Goal: Contribute content: Contribute content

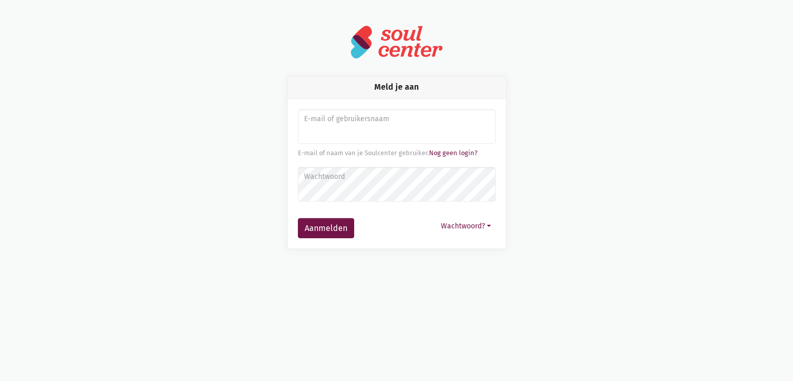
click at [330, 133] on input "Aanmelden" at bounding box center [397, 126] width 198 height 35
type input "sarahvds25@telenet.be"
click at [298, 218] on button "Aanmelden" at bounding box center [326, 228] width 56 height 21
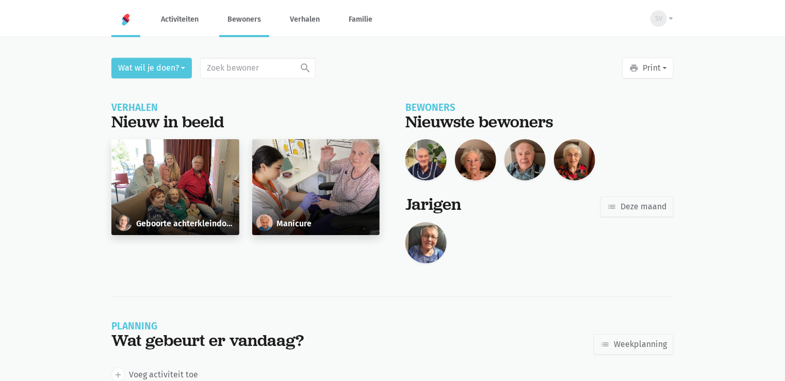
click at [246, 32] on link "Bewoners" at bounding box center [244, 19] width 50 height 35
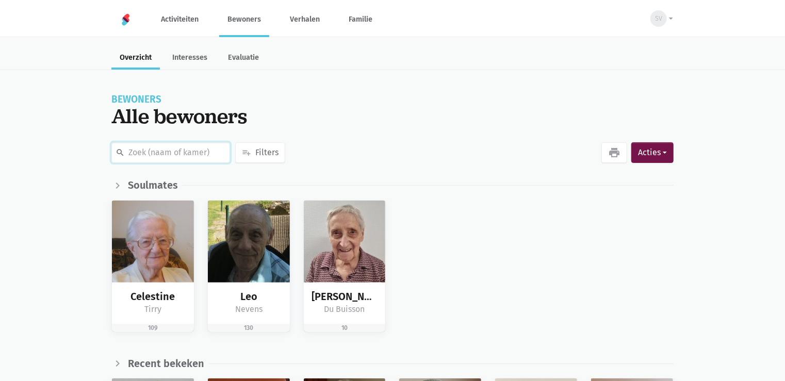
click at [185, 151] on input "text" at bounding box center [170, 152] width 119 height 21
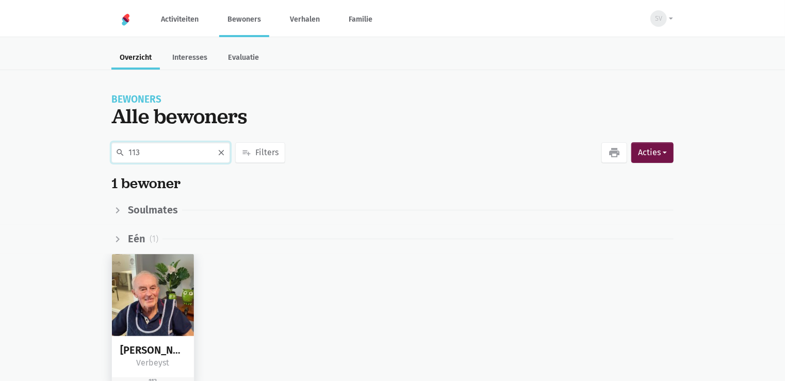
type input "113"
click at [155, 318] on img at bounding box center [153, 295] width 82 height 82
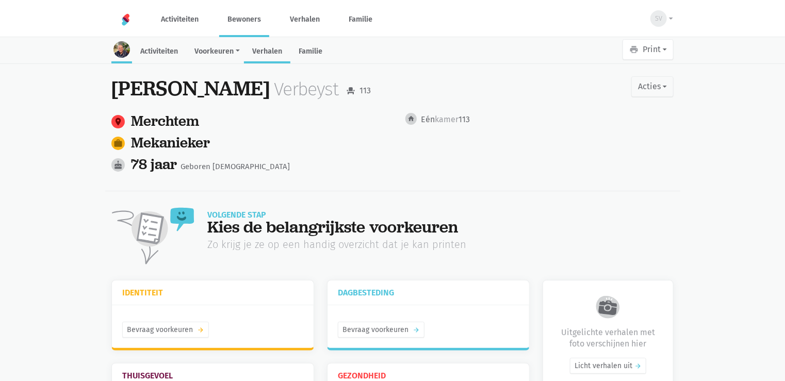
click at [263, 49] on link "Verhalen" at bounding box center [267, 52] width 46 height 22
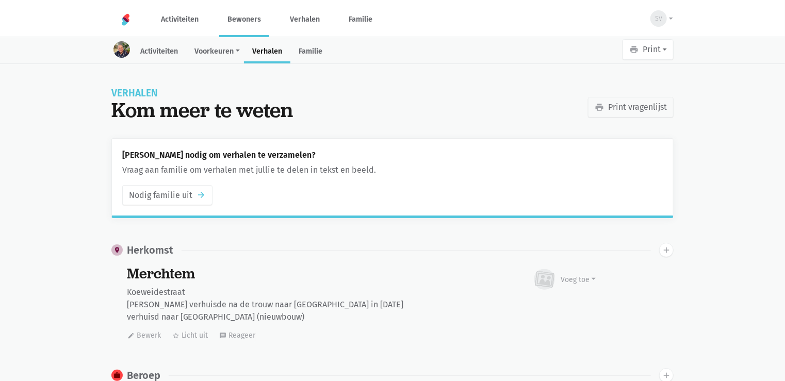
click at [252, 19] on link "Bewoners" at bounding box center [244, 19] width 50 height 35
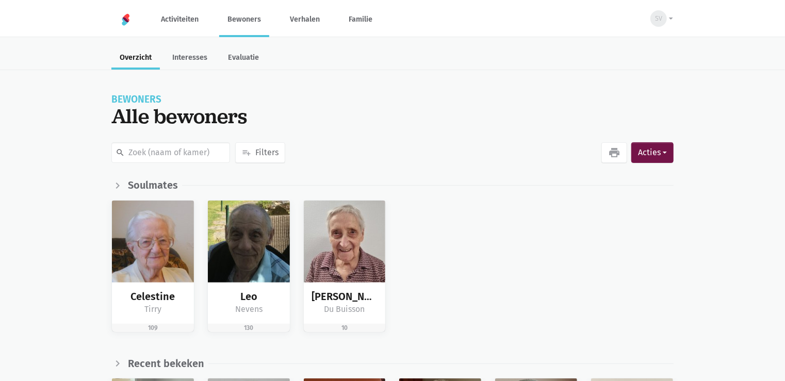
scroll to position [334, 0]
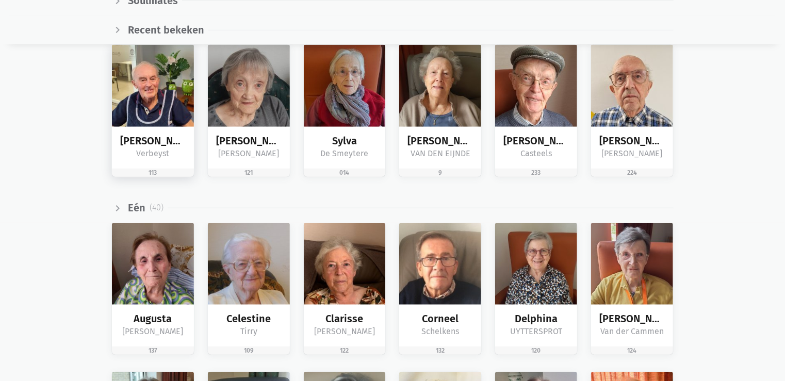
click at [156, 104] on img at bounding box center [153, 86] width 82 height 82
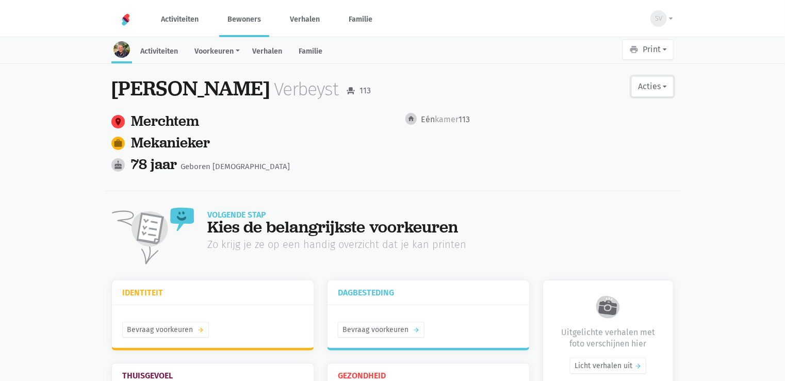
click at [653, 84] on button "Acties" at bounding box center [653, 86] width 42 height 21
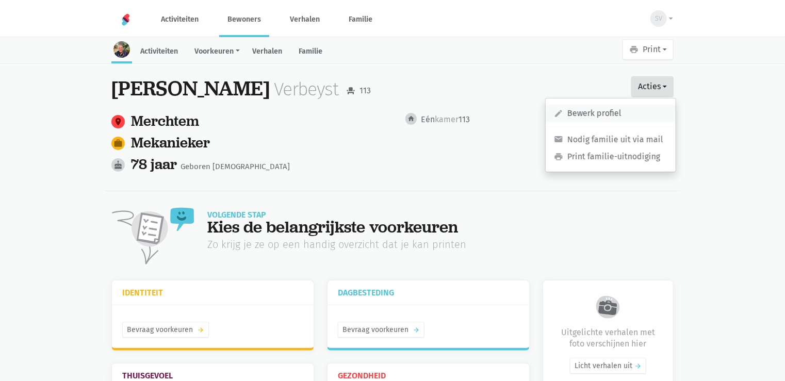
click at [609, 111] on link "edit Bewerk profiel" at bounding box center [611, 114] width 130 height 18
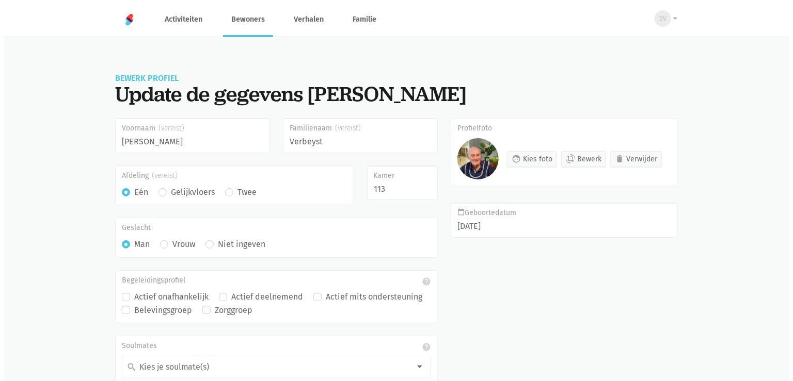
scroll to position [80, 0]
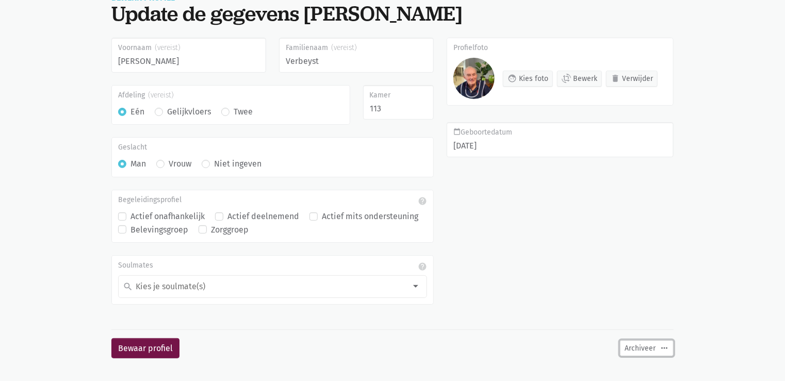
click at [662, 347] on icon "more_horiz" at bounding box center [664, 348] width 9 height 9
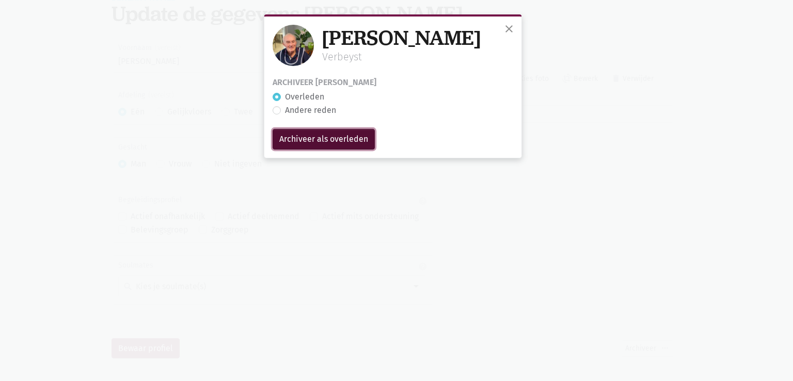
click at [305, 138] on input "Archiveer als overleden" at bounding box center [323, 139] width 102 height 21
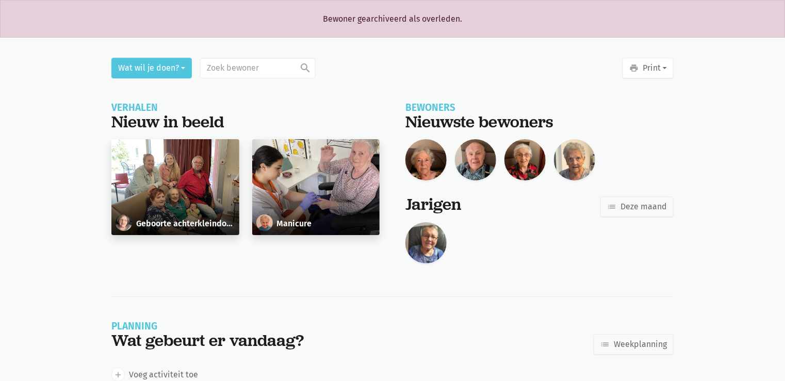
click at [48, 105] on main "Wat wil je doen? search Recent bekeken Maria De Brandt Sylva De Smeytere We nam…" at bounding box center [392, 274] width 785 height 433
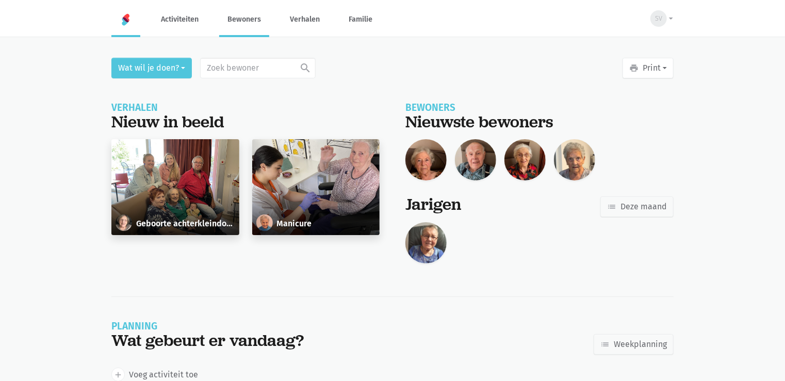
click at [256, 21] on link "Bewoners" at bounding box center [244, 19] width 50 height 35
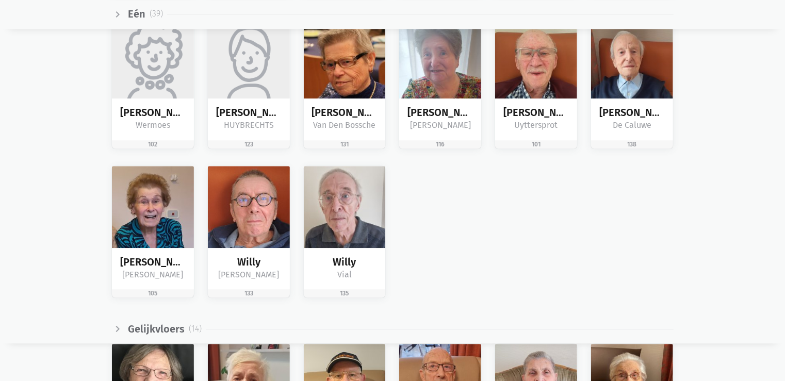
scroll to position [1621, 0]
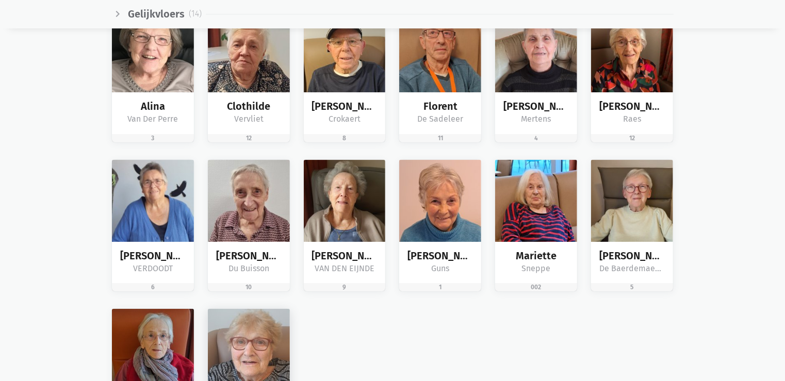
click at [275, 339] on img at bounding box center [249, 350] width 82 height 82
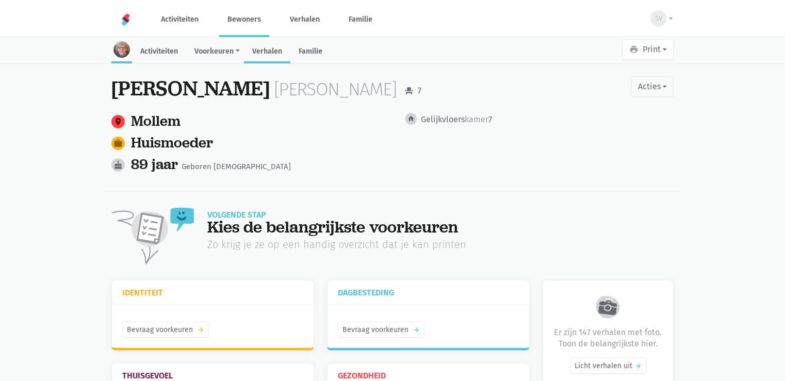
click at [269, 44] on link "Verhalen" at bounding box center [267, 52] width 46 height 22
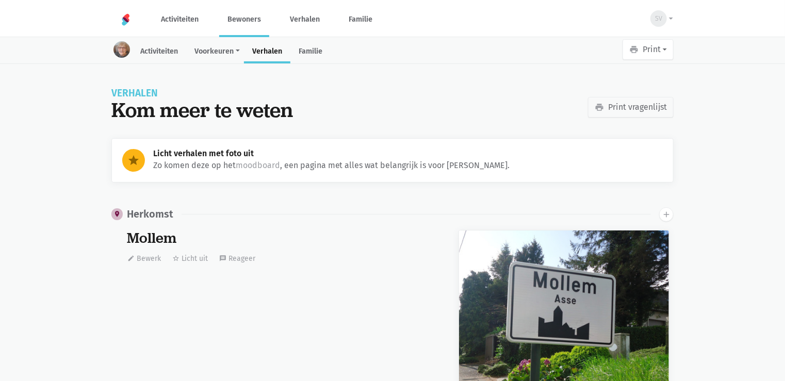
scroll to position [12772, 0]
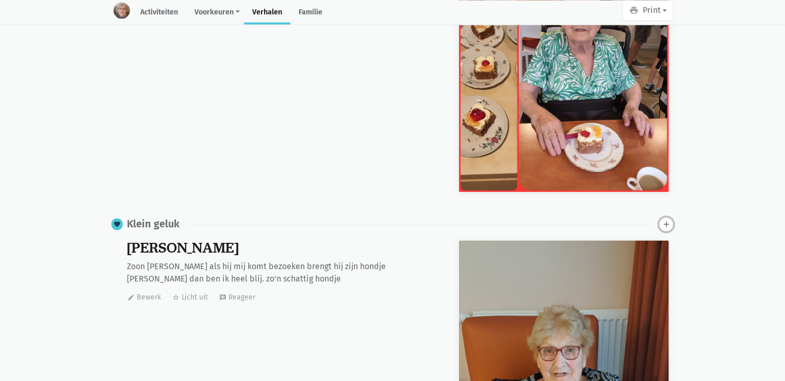
click at [666, 220] on icon "add" at bounding box center [666, 224] width 9 height 9
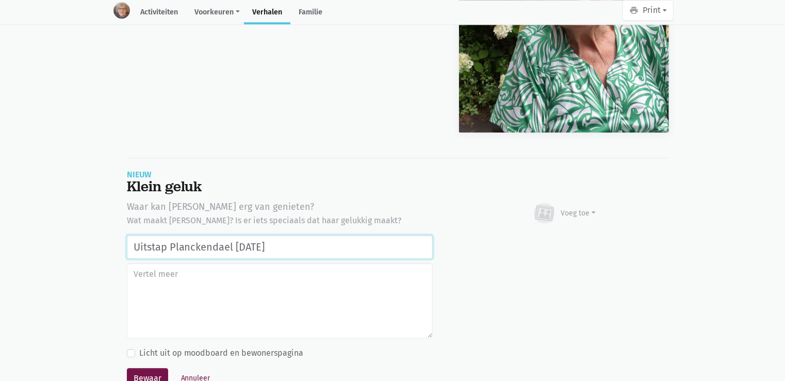
drag, startPoint x: 320, startPoint y: 212, endPoint x: 0, endPoint y: 214, distance: 319.9
type input "Uitstap Planckendael 02/09/2025"
click at [570, 208] on div "Voeg toe" at bounding box center [578, 213] width 35 height 11
click at [561, 235] on link "Afbeelding" at bounding box center [558, 244] width 75 height 18
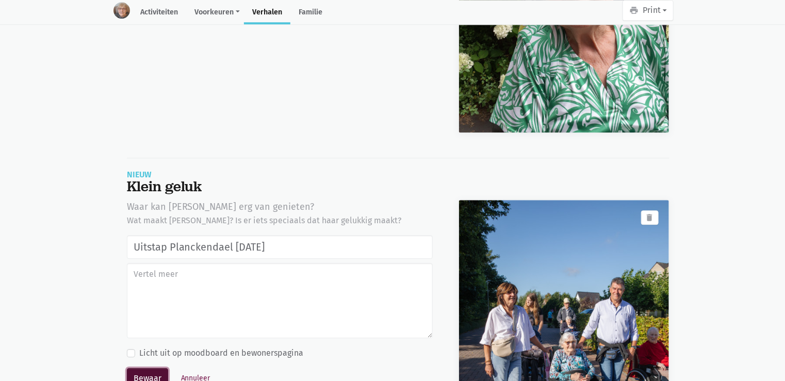
click at [150, 368] on button "Bewaar" at bounding box center [147, 378] width 41 height 21
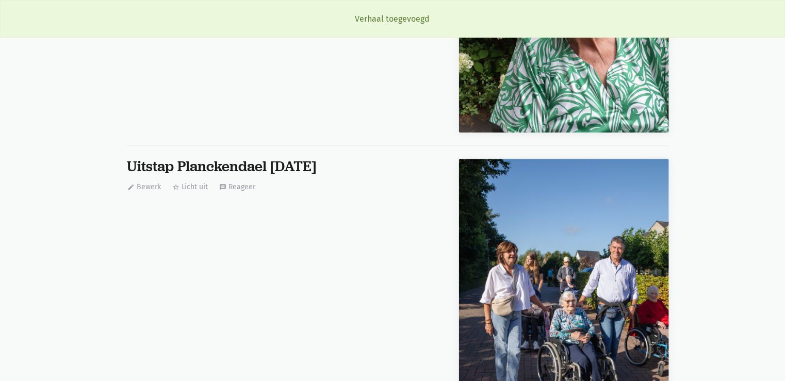
scroll to position [12772, 0]
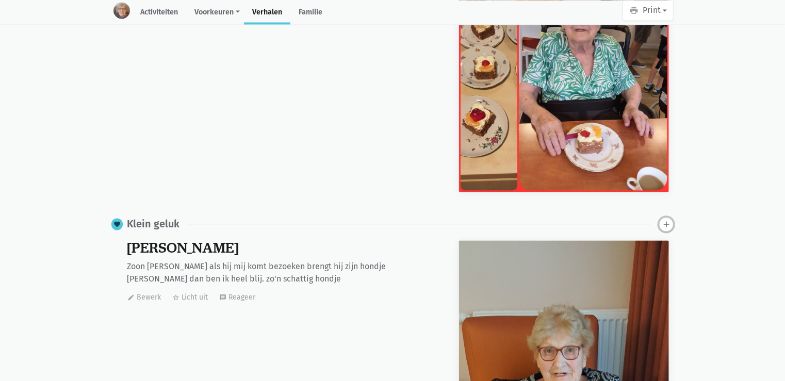
click at [668, 220] on icon "add" at bounding box center [666, 224] width 9 height 9
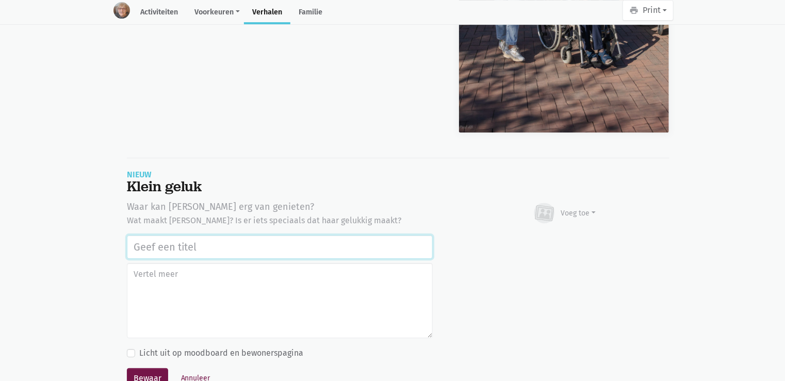
click at [140, 235] on input "text" at bounding box center [280, 247] width 306 height 24
paste input "Uitstap Planckendael 02/09/2025"
type input "Uitstap Planckendael 02/09/2025"
click at [574, 208] on div "Voeg toe" at bounding box center [578, 213] width 35 height 11
click at [564, 235] on link "Afbeelding" at bounding box center [558, 244] width 75 height 18
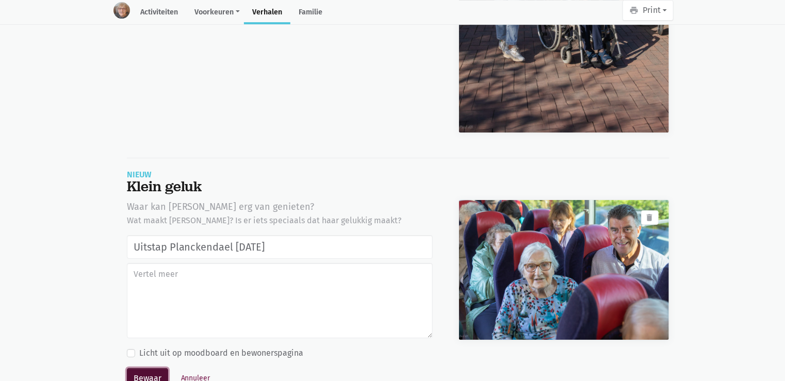
click at [148, 368] on button "Bewaar" at bounding box center [147, 378] width 41 height 21
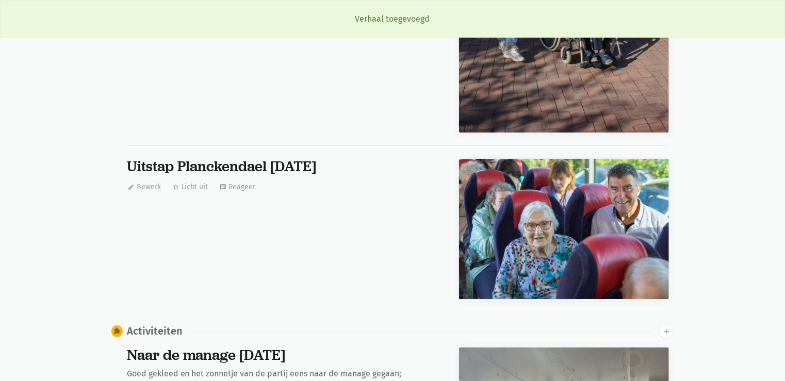
scroll to position [12772, 0]
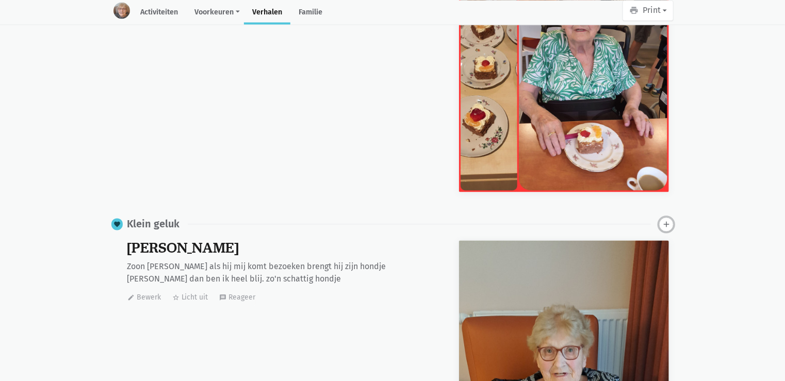
click at [667, 220] on icon "add" at bounding box center [666, 224] width 9 height 9
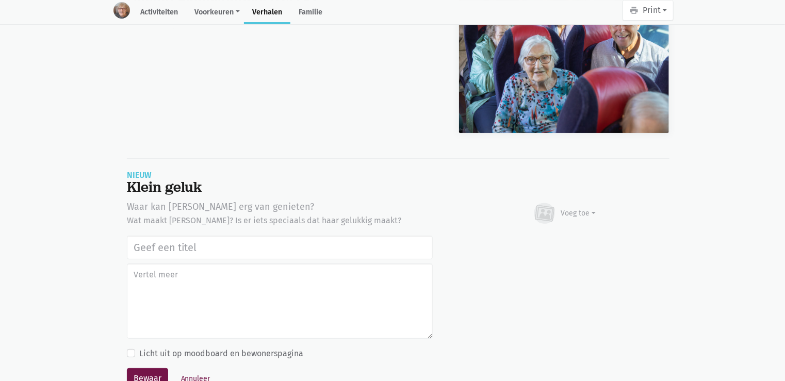
click at [203, 236] on input "text" at bounding box center [280, 248] width 306 height 24
type input "Uitstap Planckendael 02/09/2025"
click at [590, 208] on div "Voeg toe" at bounding box center [578, 213] width 35 height 11
click at [569, 235] on link "Afbeelding" at bounding box center [558, 244] width 75 height 18
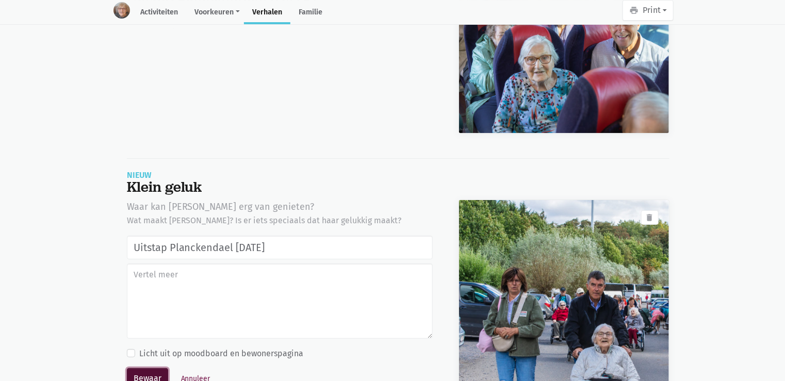
click at [151, 368] on button "Bewaar" at bounding box center [147, 378] width 41 height 21
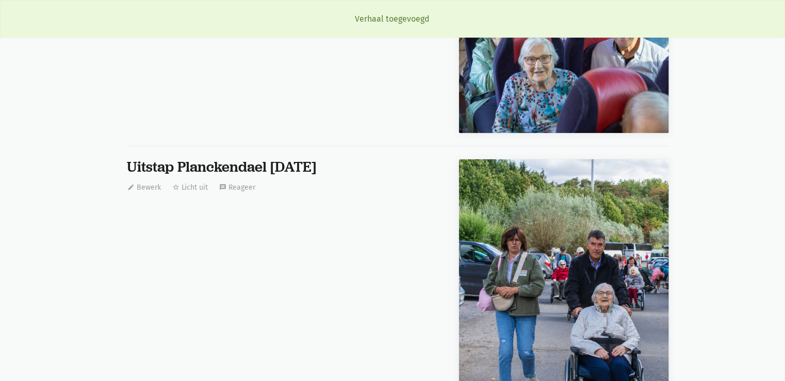
scroll to position [12772, 0]
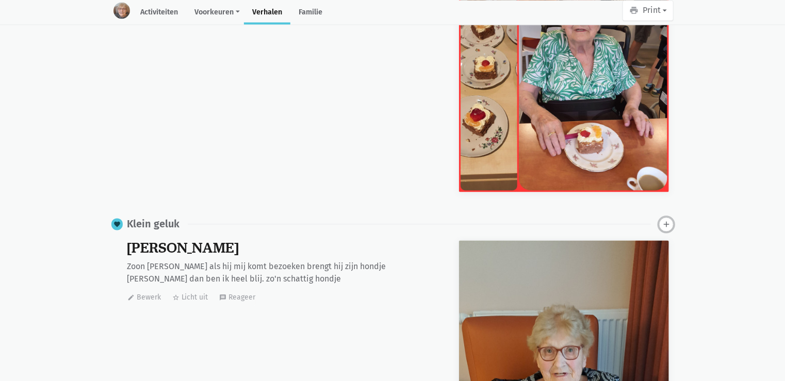
click at [667, 217] on button "add" at bounding box center [666, 224] width 14 height 14
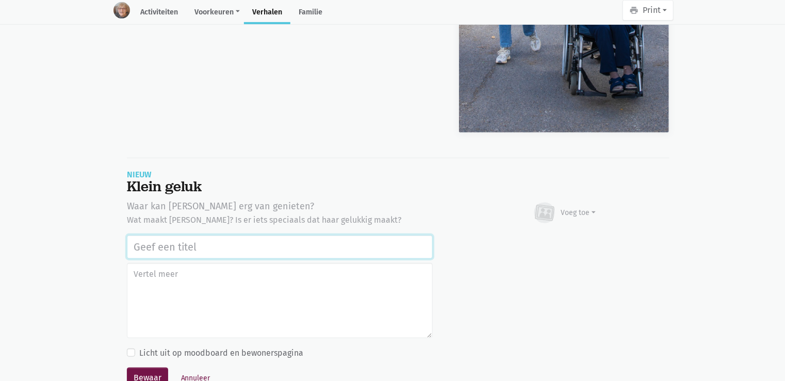
click at [182, 235] on input "text" at bounding box center [280, 247] width 306 height 24
paste input "Uitstap Planckendael 02/09/2025"
type input "Uitstap Planckendael 02/09/2025"
click at [585, 207] on div "Voeg toe" at bounding box center [578, 212] width 35 height 11
click at [579, 235] on link "Afbeelding" at bounding box center [558, 244] width 75 height 18
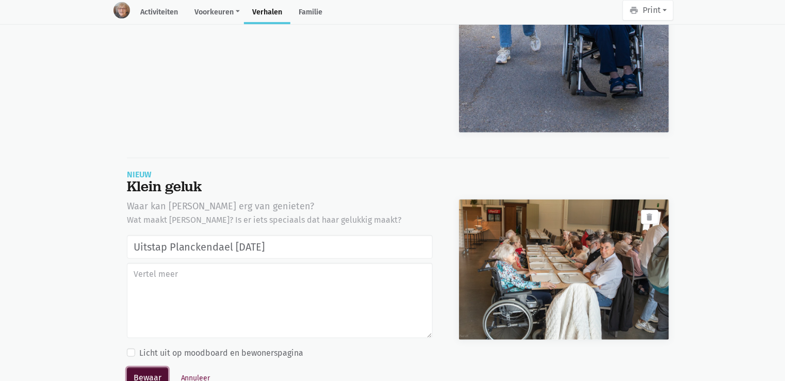
click at [158, 368] on button "Bewaar" at bounding box center [147, 378] width 41 height 21
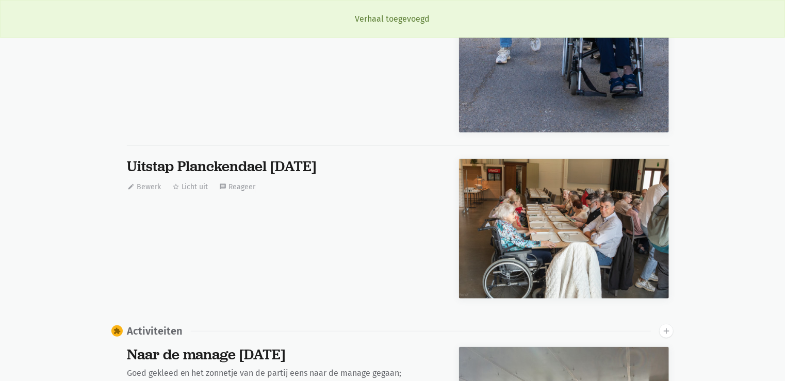
scroll to position [12772, 0]
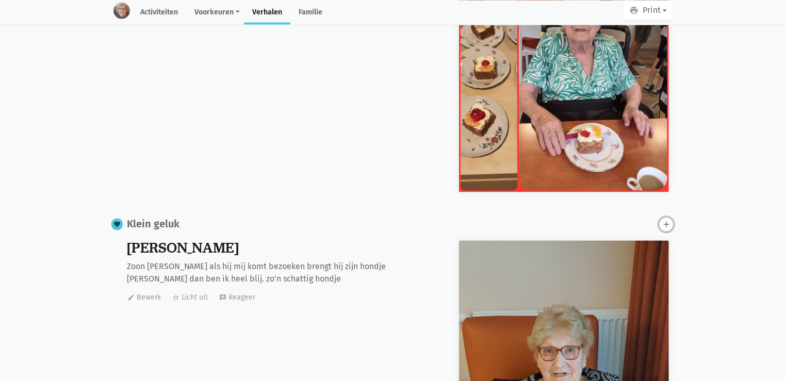
click at [662, 217] on button "add" at bounding box center [666, 224] width 14 height 14
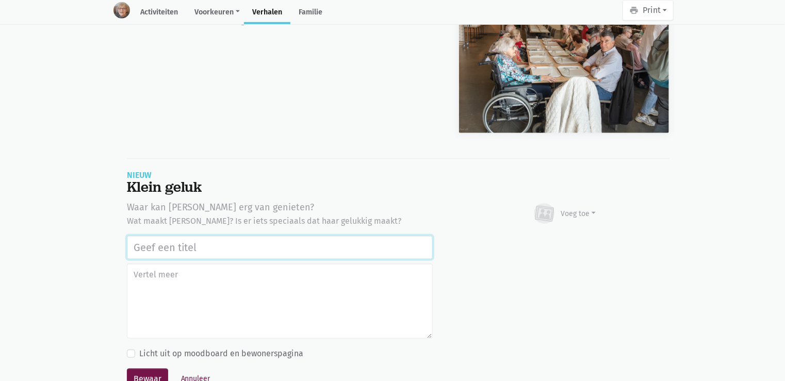
click at [148, 236] on input "text" at bounding box center [280, 248] width 306 height 24
paste input "Uitstap Planckendael 02/09/2025"
type input "Uitstap Planckendael 02/09/2025"
click at [576, 208] on div "Voeg toe" at bounding box center [578, 213] width 35 height 11
click at [565, 236] on link "Afbeelding" at bounding box center [558, 245] width 75 height 18
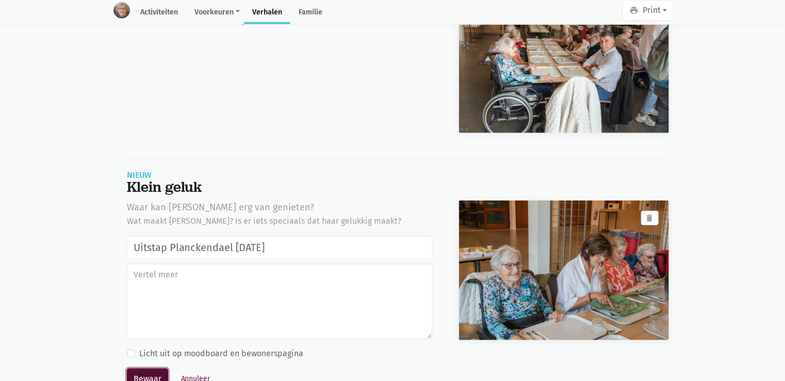
click at [144, 369] on button "Bewaar" at bounding box center [147, 379] width 41 height 21
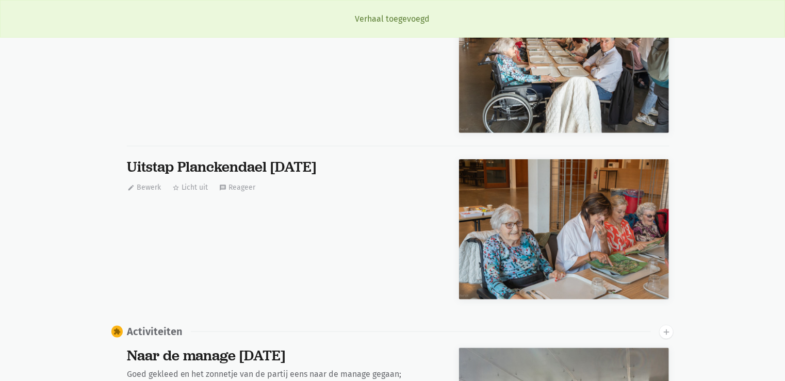
scroll to position [12772, 0]
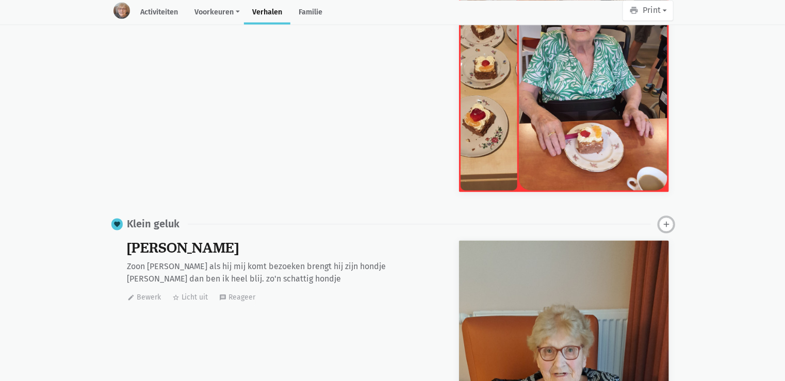
click at [673, 217] on button "add" at bounding box center [666, 224] width 14 height 14
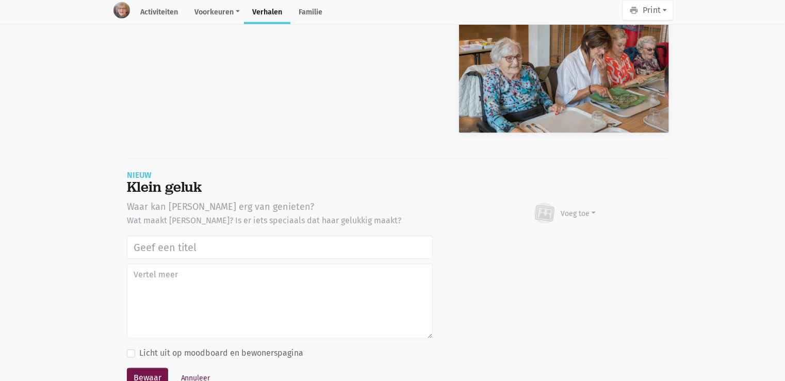
click at [194, 236] on input "text" at bounding box center [280, 248] width 306 height 24
type input "Uitstap Planckendael 02/09/2025"
click at [574, 208] on div "Voeg toe" at bounding box center [578, 213] width 35 height 11
click at [570, 235] on link "Afbeelding" at bounding box center [558, 244] width 75 height 18
click at [188, 371] on button "Annuleer" at bounding box center [195, 379] width 39 height 16
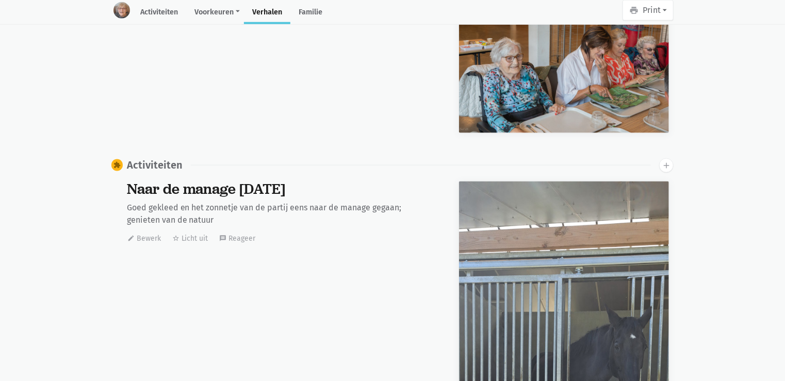
scroll to position [0, 0]
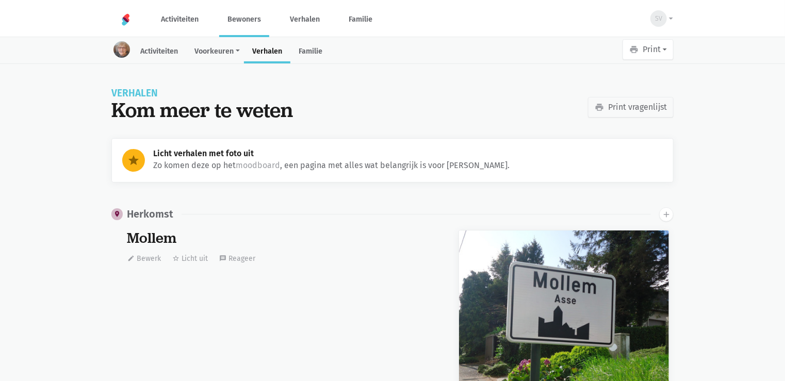
click at [255, 17] on link "Bewoners" at bounding box center [244, 19] width 50 height 35
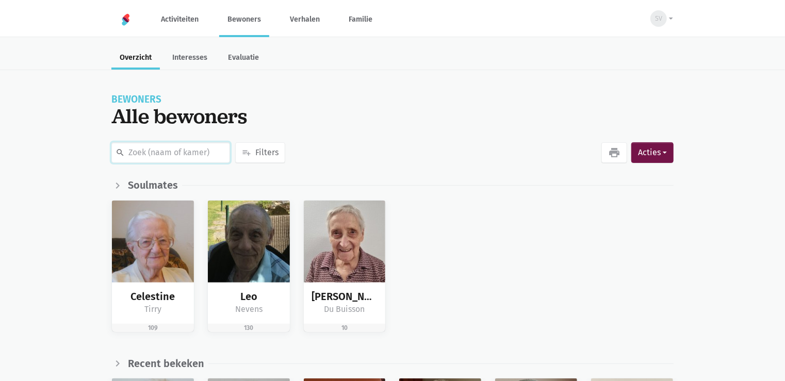
click at [149, 155] on input "text" at bounding box center [170, 152] width 119 height 21
type input "0"
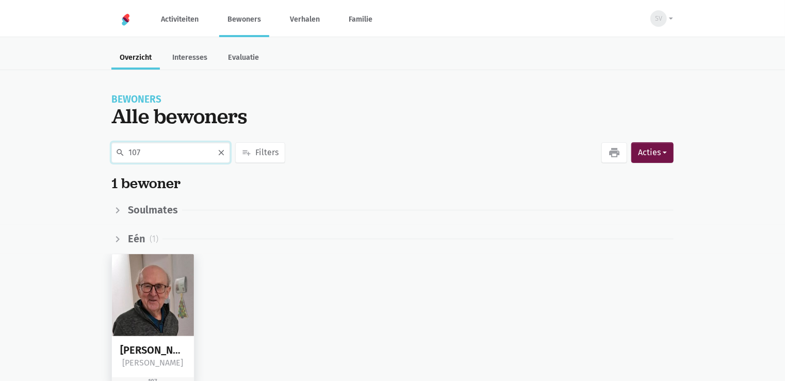
type input "107"
click at [167, 311] on img at bounding box center [153, 295] width 82 height 82
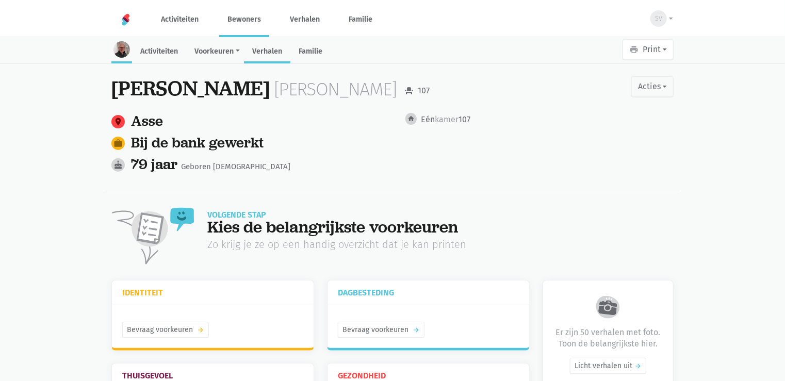
click at [278, 52] on link "Verhalen" at bounding box center [267, 52] width 46 height 22
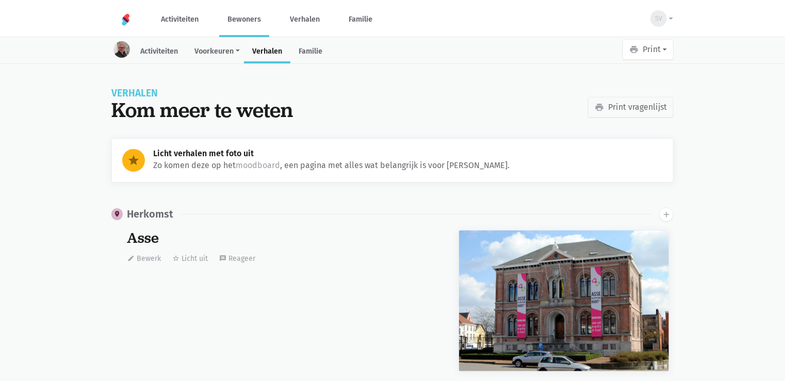
scroll to position [5315, 0]
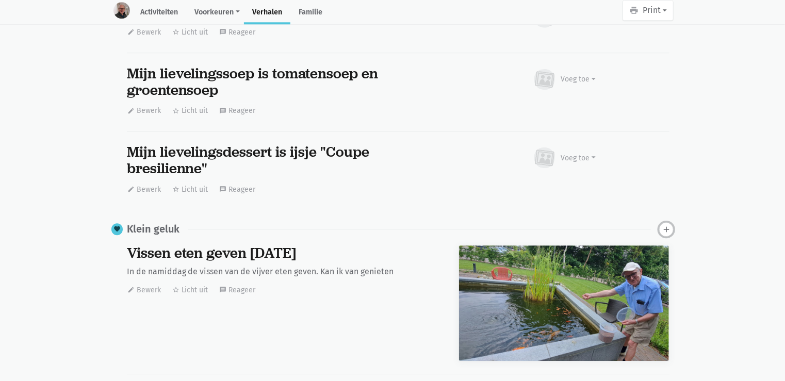
click at [664, 225] on icon "add" at bounding box center [666, 229] width 9 height 9
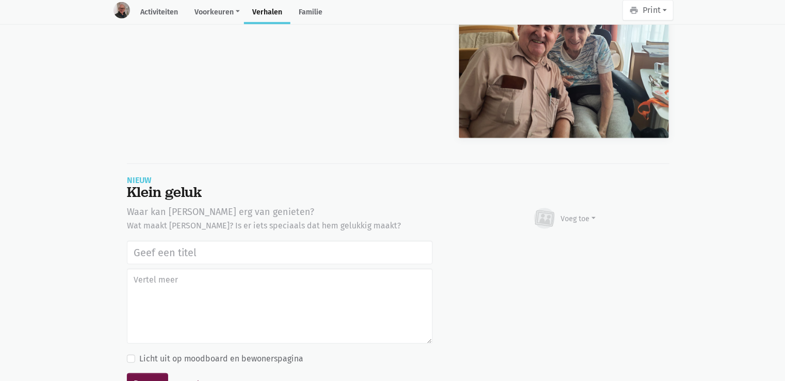
click at [140, 241] on input "text" at bounding box center [280, 253] width 306 height 24
type input "Uitstap Planckendael 02/09/2025"
click at [588, 214] on div "Voeg toe" at bounding box center [578, 219] width 35 height 11
click at [565, 240] on link "Afbeelding" at bounding box center [558, 249] width 75 height 18
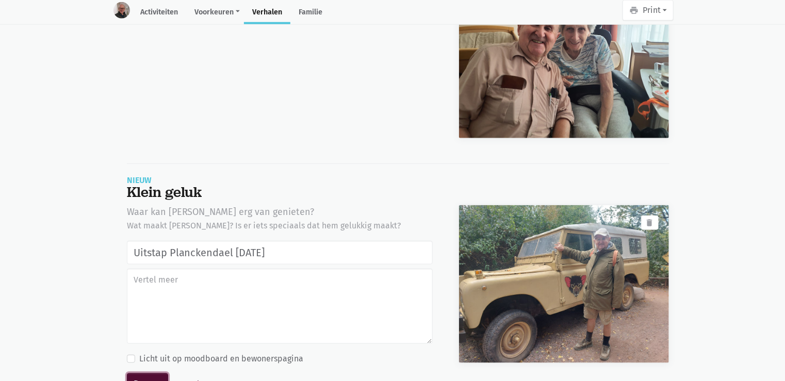
click at [157, 374] on button "Bewaar" at bounding box center [147, 384] width 41 height 21
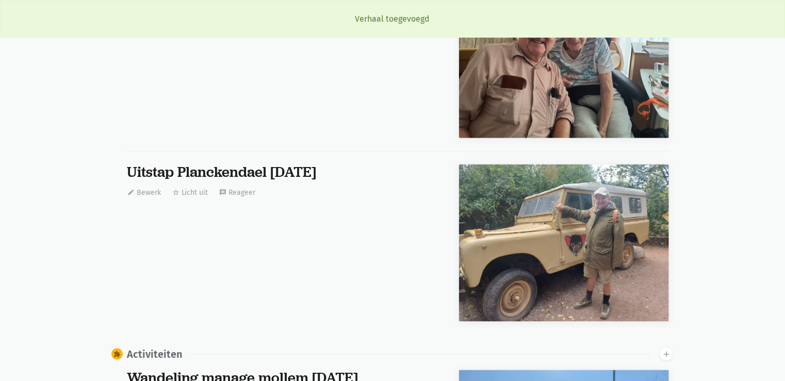
scroll to position [5315, 0]
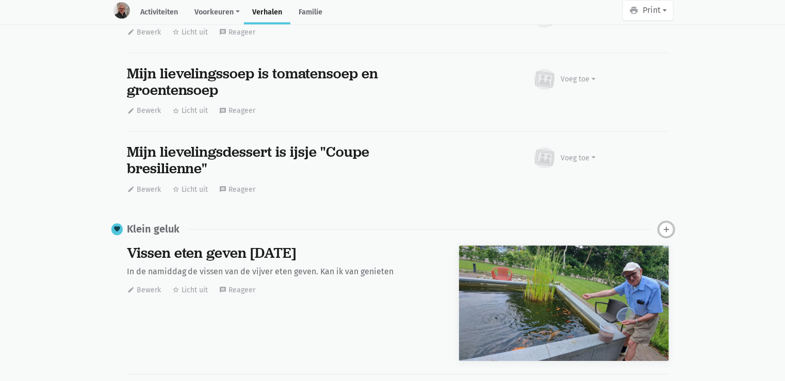
click at [668, 225] on icon "add" at bounding box center [666, 229] width 9 height 9
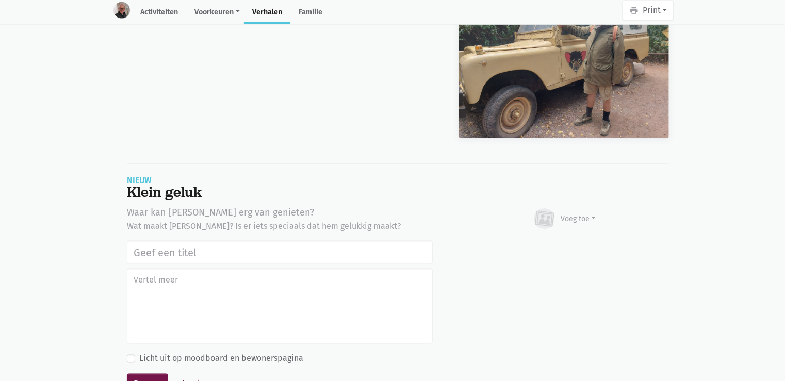
click at [151, 241] on input "text" at bounding box center [280, 253] width 306 height 24
type input "Uitstap Planckendael [DATE]"
click at [584, 214] on div "Voeg toe" at bounding box center [578, 219] width 35 height 11
click at [579, 241] on link "Afbeelding" at bounding box center [558, 250] width 75 height 18
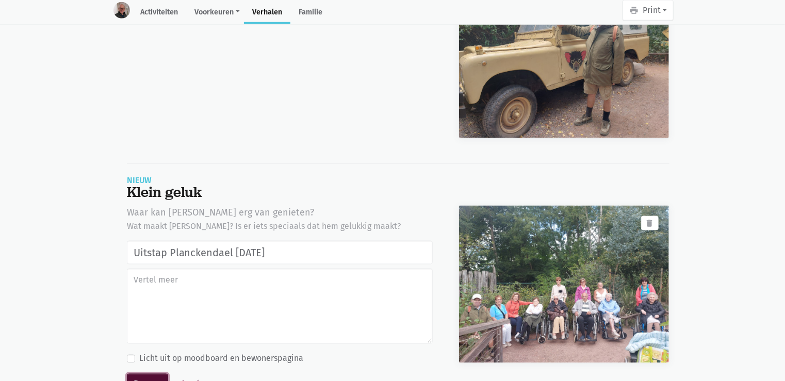
click at [150, 374] on button "Bewaar" at bounding box center [147, 384] width 41 height 21
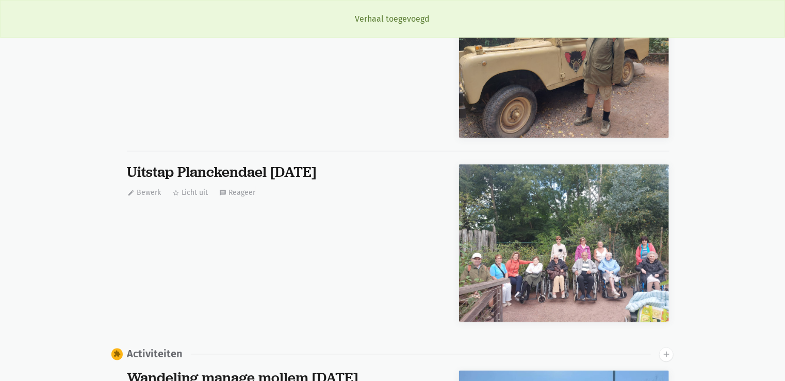
scroll to position [5315, 0]
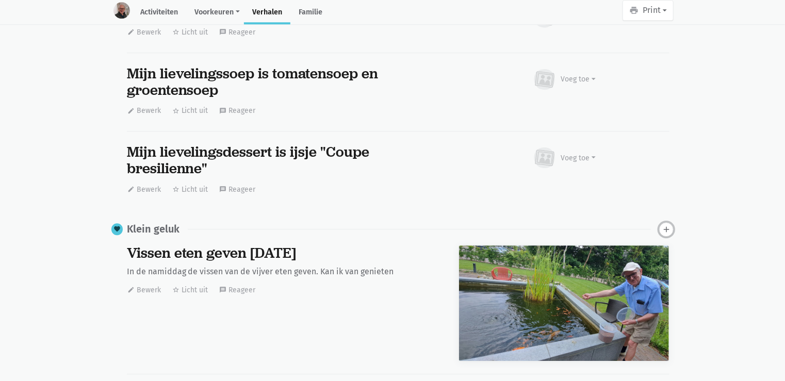
click at [663, 225] on icon "add" at bounding box center [666, 229] width 9 height 9
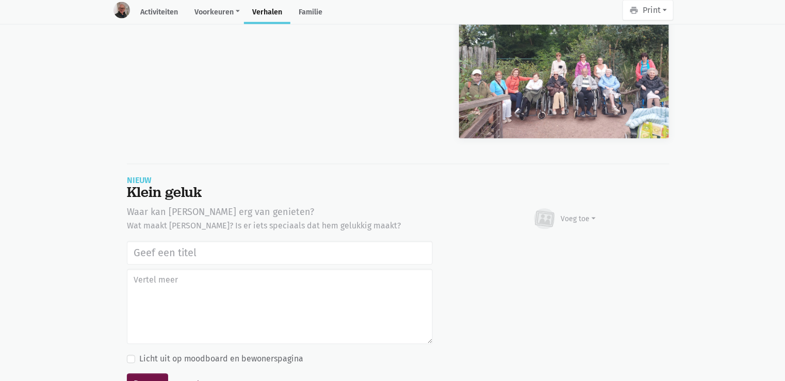
click at [186, 241] on input "text" at bounding box center [280, 253] width 306 height 24
type input "Uitstap Planckendael 02/09/2025"
click at [569, 214] on div "Voeg toe" at bounding box center [578, 219] width 35 height 11
click at [566, 241] on link "Afbeelding" at bounding box center [558, 250] width 75 height 18
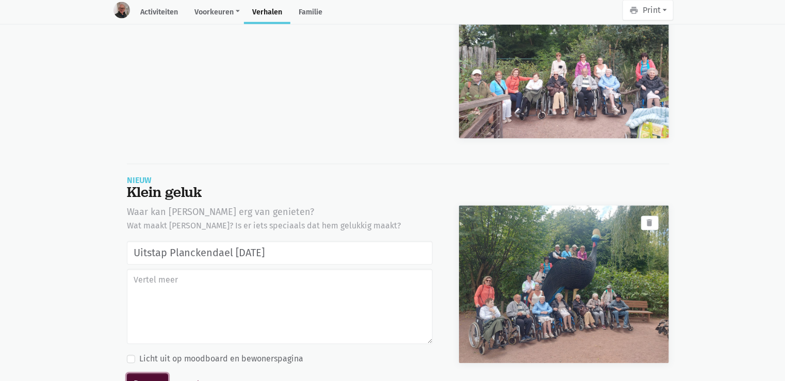
click at [155, 374] on button "Bewaar" at bounding box center [147, 384] width 41 height 21
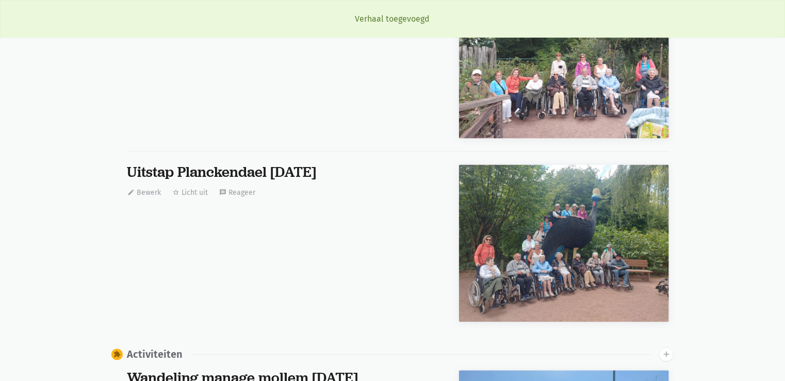
scroll to position [5315, 0]
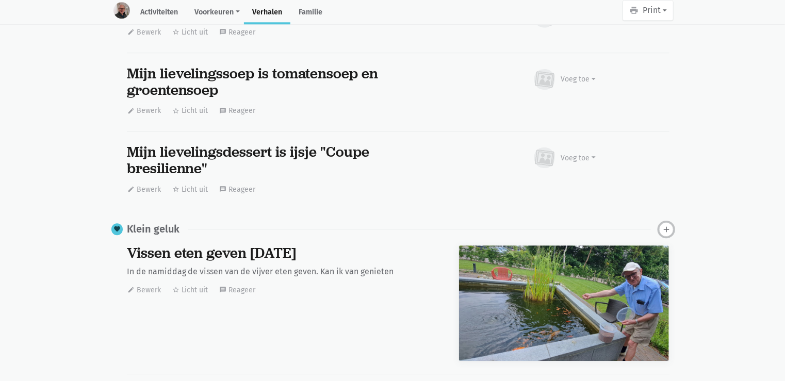
click at [664, 225] on icon "add" at bounding box center [666, 229] width 9 height 9
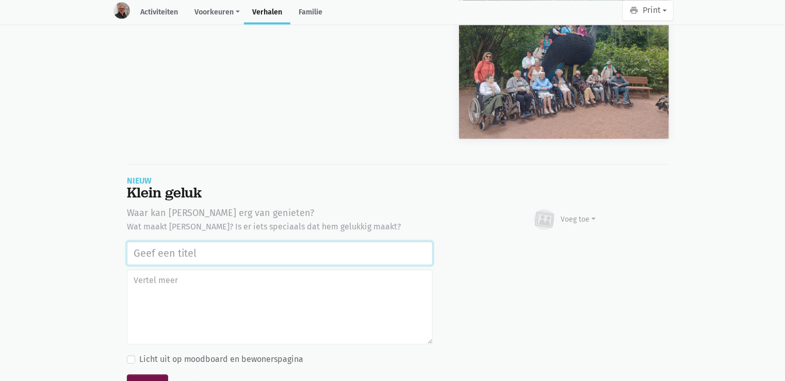
click at [134, 241] on input "text" at bounding box center [280, 253] width 306 height 24
paste input "Uitstap Planckendael 02/09/2025"
type input "Uitstap Planckendael 02/09/2025"
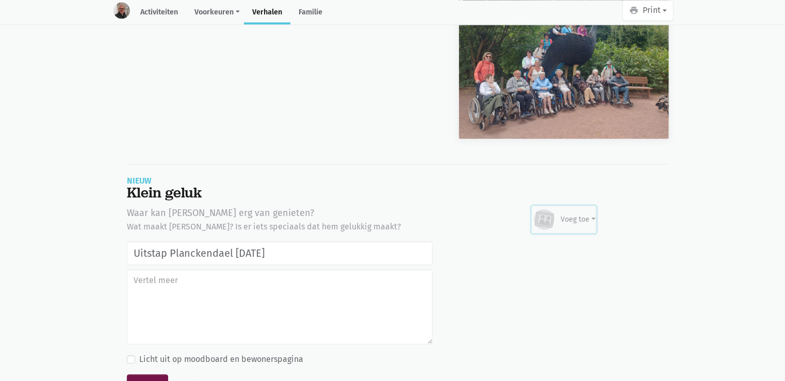
click at [574, 208] on div "Voeg toe" at bounding box center [565, 219] width 64 height 23
click at [555, 241] on link "Afbeelding" at bounding box center [558, 250] width 75 height 18
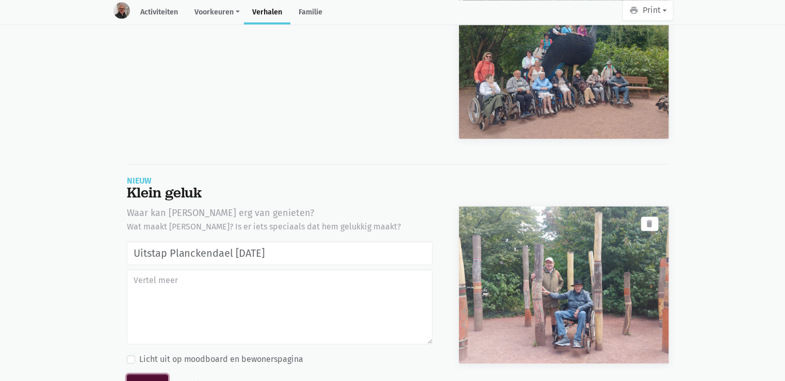
click at [155, 375] on button "Bewaar" at bounding box center [147, 385] width 41 height 21
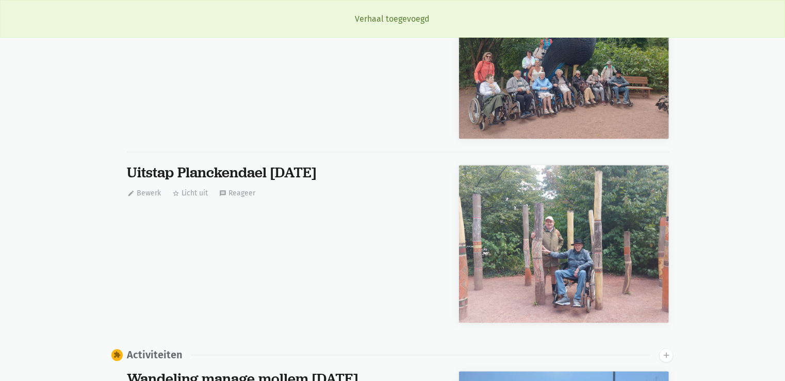
scroll to position [5315, 0]
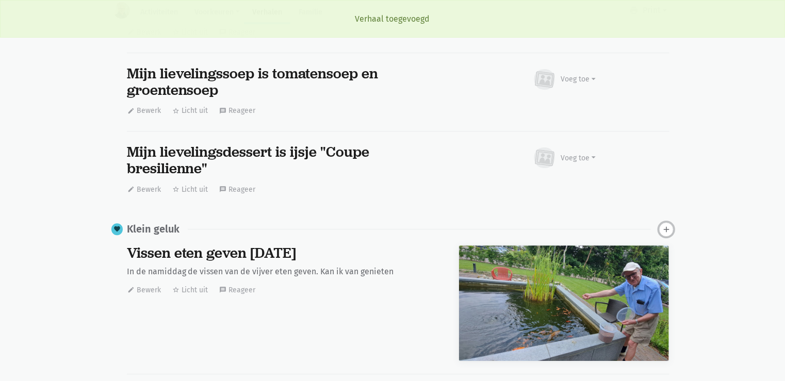
click at [667, 225] on icon "add" at bounding box center [666, 229] width 9 height 9
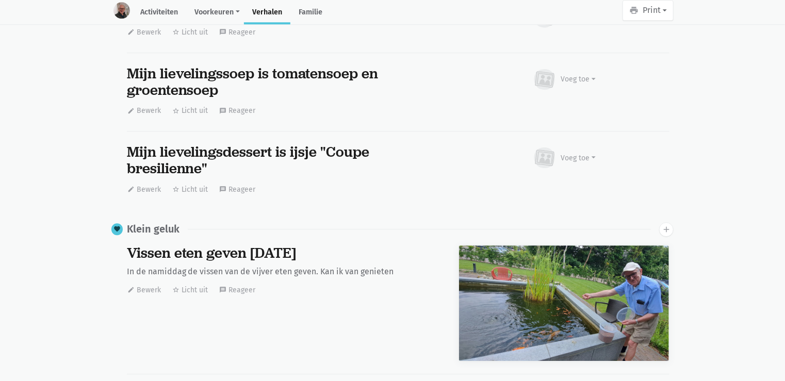
scroll to position [9092, 0]
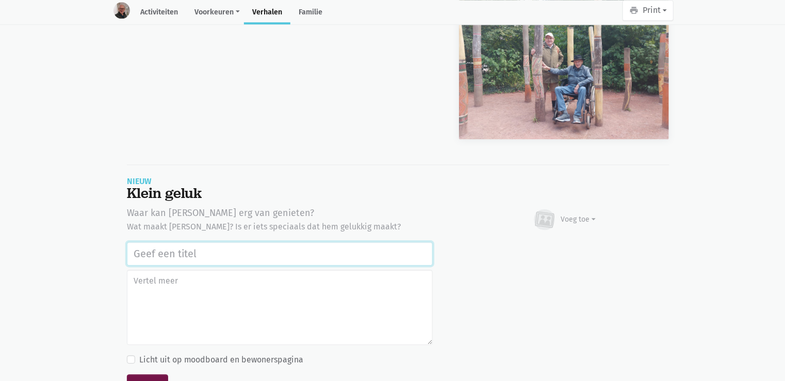
click at [184, 242] on input "text" at bounding box center [280, 254] width 306 height 24
paste input "Uitstap Planckendael [DATE]"
type input "Uitstap Planckendael [DATE]"
click at [580, 206] on button "Voeg toe" at bounding box center [564, 220] width 65 height 28
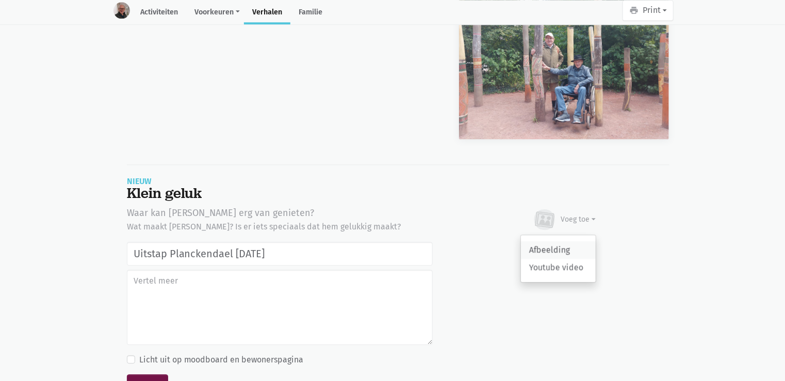
click at [557, 241] on link "Afbeelding" at bounding box center [558, 250] width 75 height 18
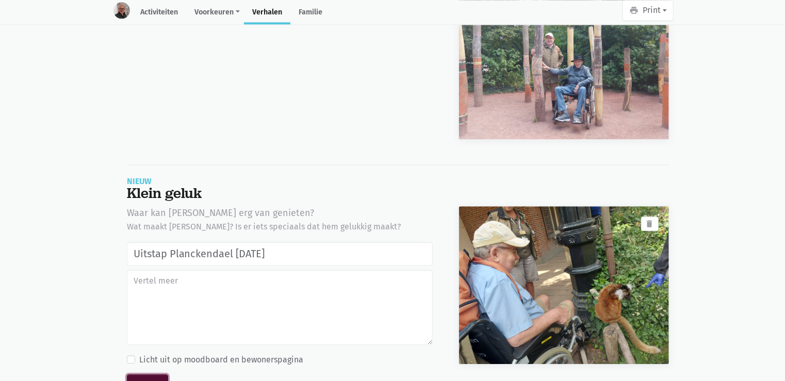
click at [139, 375] on button "Bewaar" at bounding box center [147, 385] width 41 height 21
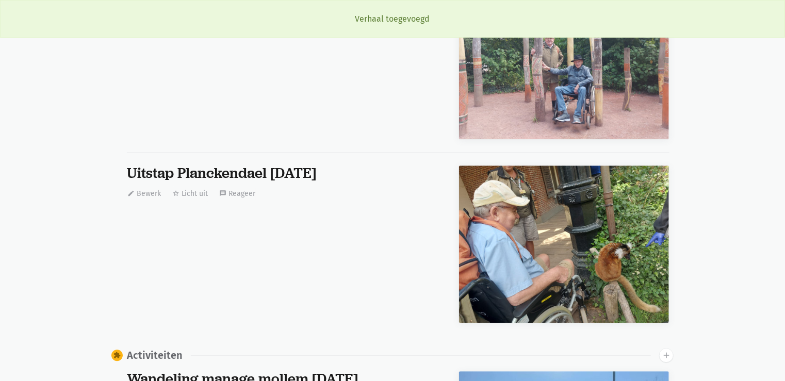
scroll to position [5315, 0]
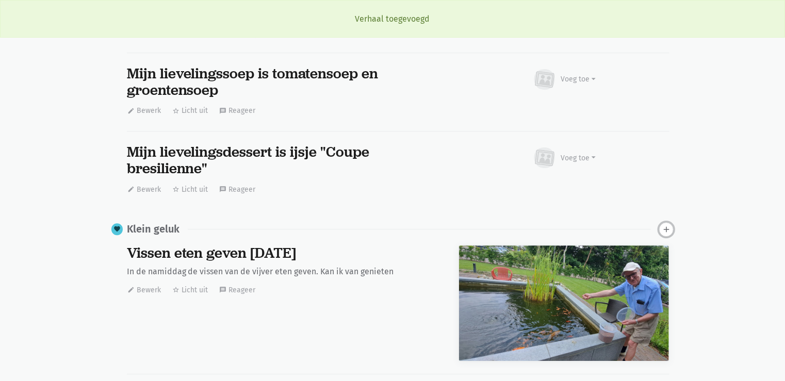
click at [666, 225] on icon "add" at bounding box center [666, 229] width 9 height 9
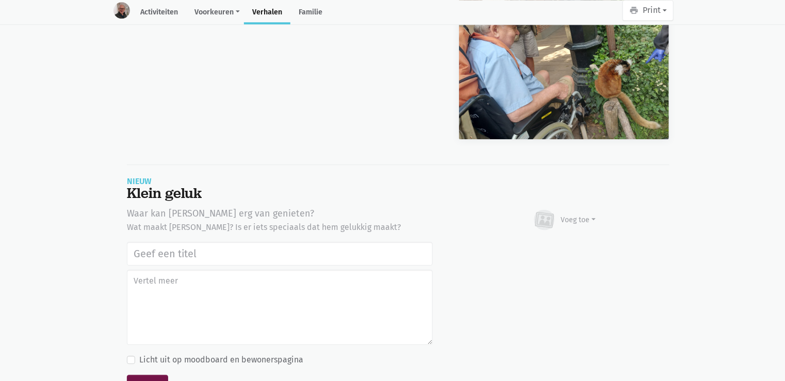
click at [167, 242] on input "text" at bounding box center [280, 254] width 306 height 24
type input "Uitstap Planckendael 02/09/2025"
click at [575, 215] on div "Voeg toe" at bounding box center [578, 220] width 35 height 11
click at [555, 242] on link "Afbeelding" at bounding box center [558, 251] width 75 height 18
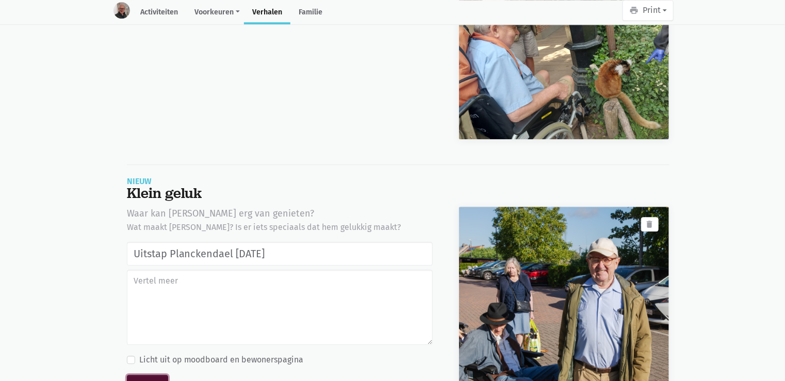
click at [144, 375] on button "Bewaar" at bounding box center [147, 385] width 41 height 21
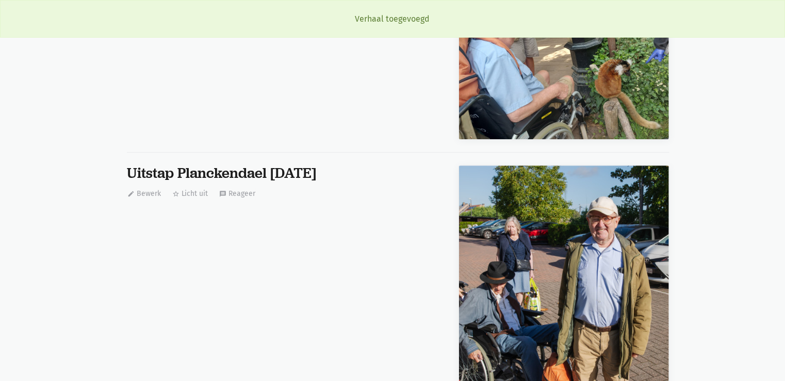
scroll to position [5315, 0]
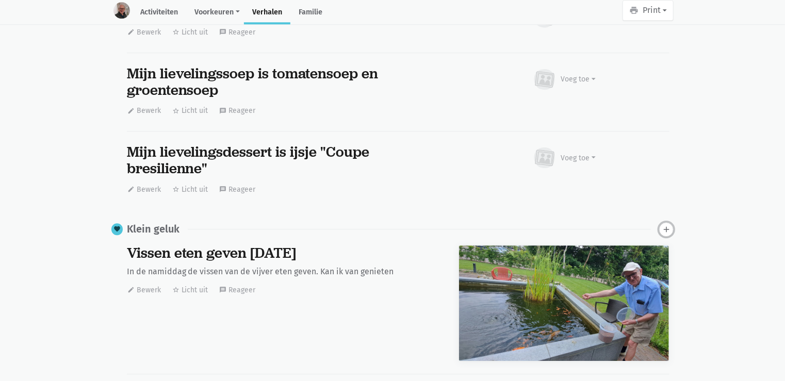
click at [663, 225] on icon "add" at bounding box center [666, 229] width 9 height 9
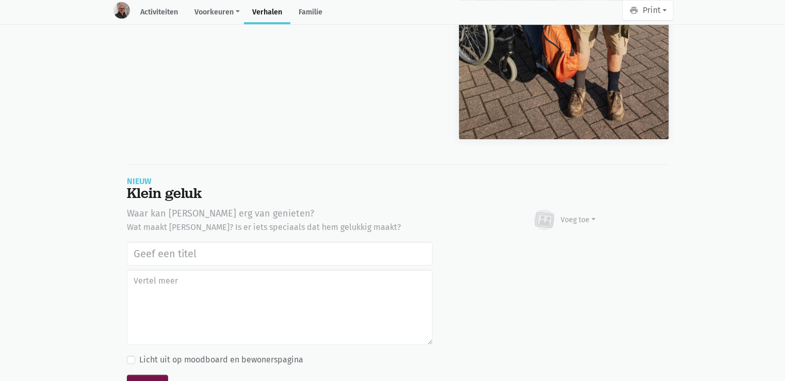
click at [144, 242] on input "text" at bounding box center [280, 254] width 306 height 24
type input "Uitstap Planckendael 02/09/2025"
click at [593, 215] on div "Voeg toe" at bounding box center [578, 220] width 35 height 11
click at [572, 242] on link "Afbeelding" at bounding box center [558, 251] width 75 height 18
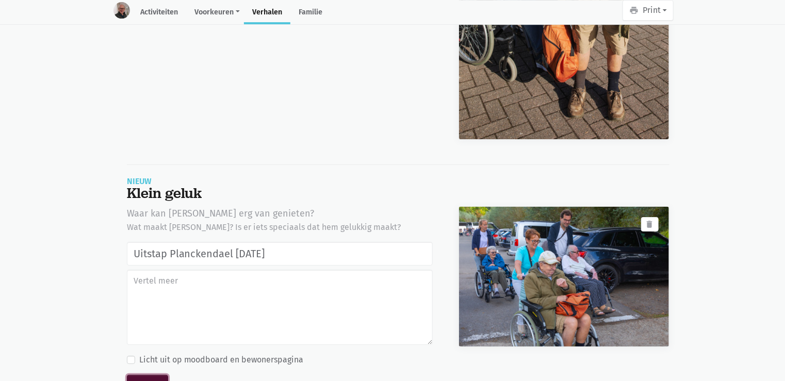
click at [149, 375] on button "Bewaar" at bounding box center [147, 385] width 41 height 21
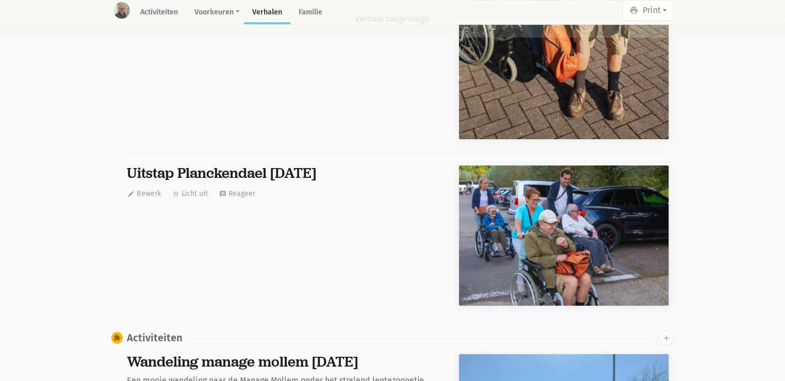
scroll to position [5315, 0]
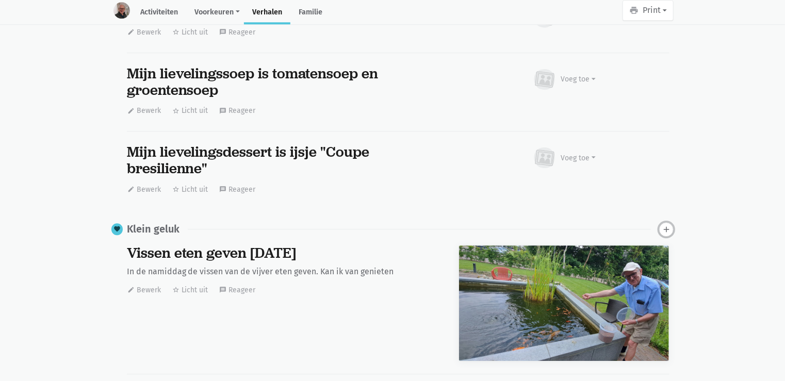
click at [667, 225] on icon "add" at bounding box center [666, 229] width 9 height 9
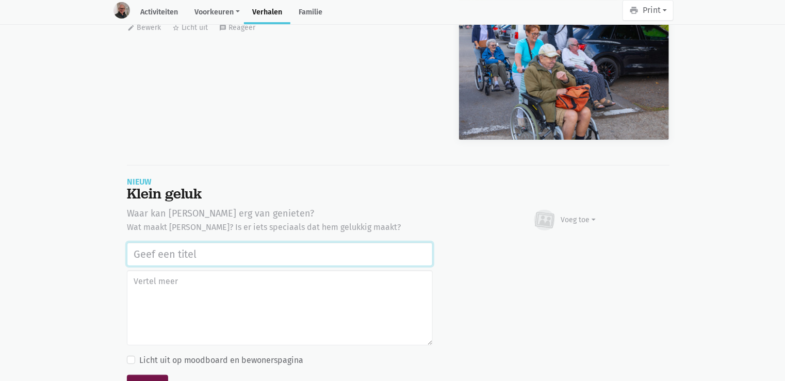
click at [186, 243] on input "text" at bounding box center [280, 255] width 306 height 24
paste input "Uitstap Planckendael 02/09/2025"
type input "Uitstap Planckendael 02/09/2025"
click at [588, 215] on div "Voeg toe" at bounding box center [578, 220] width 35 height 11
click at [576, 242] on link "Afbeelding" at bounding box center [558, 251] width 75 height 18
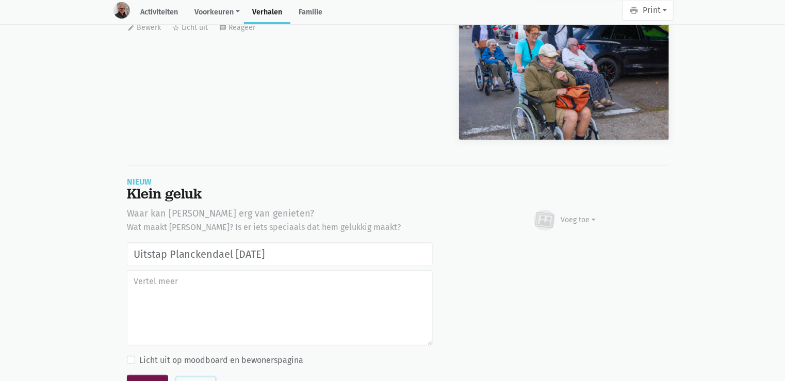
click at [185, 378] on button "Annuleer" at bounding box center [195, 386] width 39 height 16
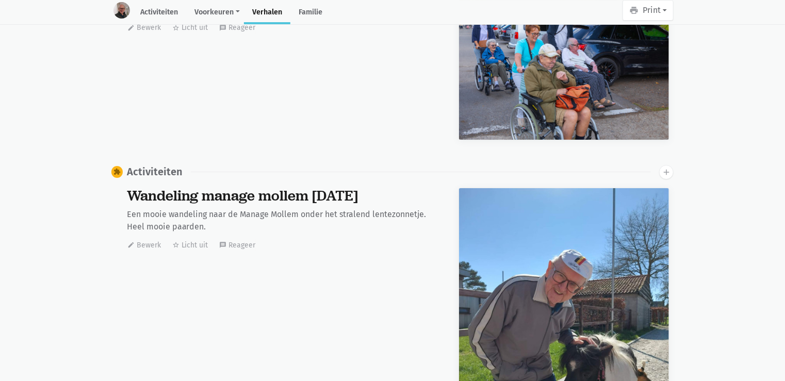
scroll to position [0, 0]
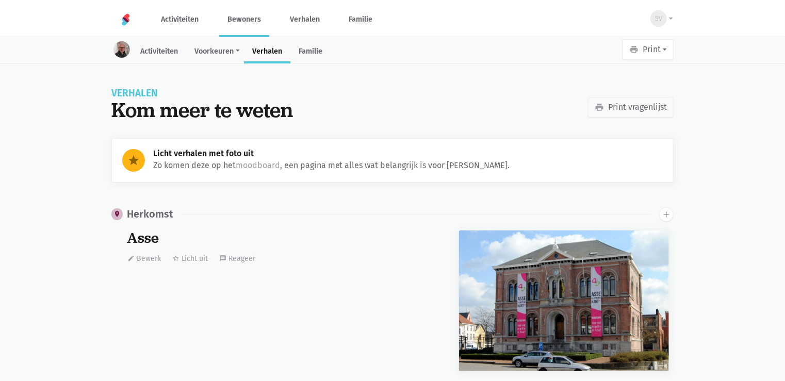
click at [263, 19] on link "Bewoners" at bounding box center [244, 19] width 50 height 35
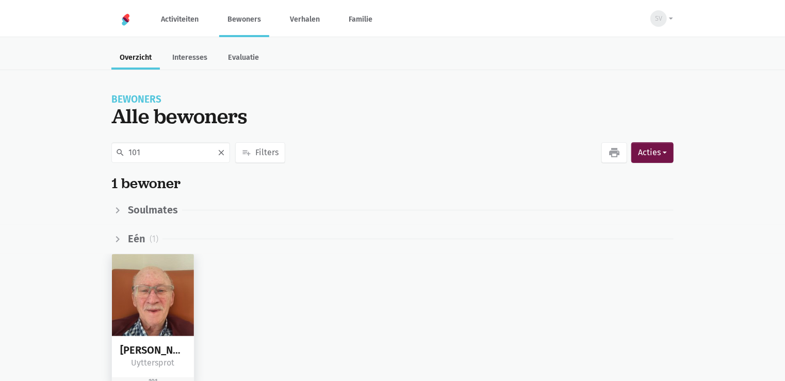
type input "101"
click at [145, 276] on img at bounding box center [153, 295] width 82 height 82
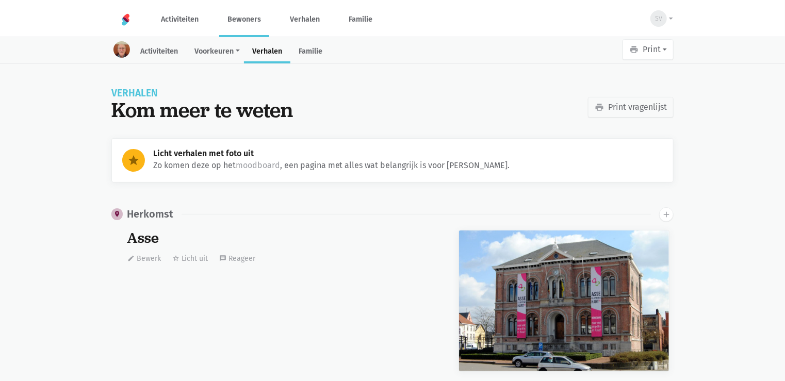
scroll to position [2621, 0]
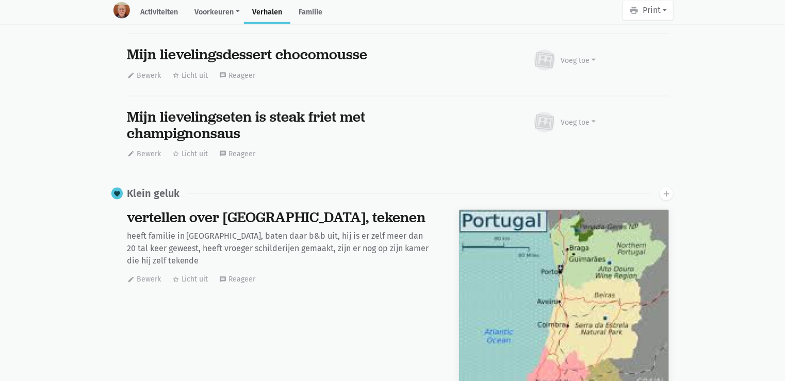
click at [664, 190] on icon "add" at bounding box center [666, 193] width 9 height 9
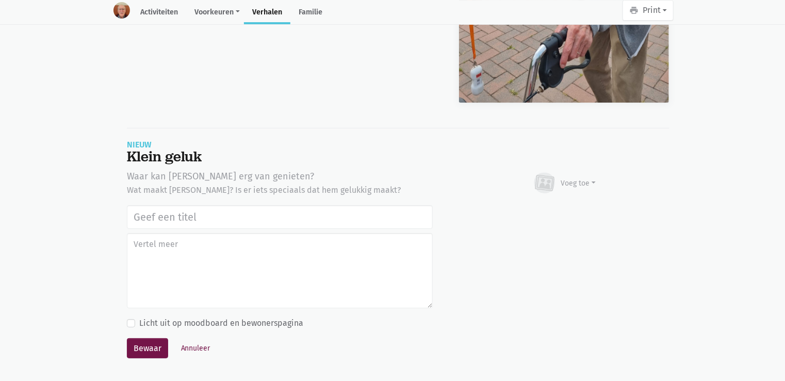
click at [161, 211] on input "text" at bounding box center [280, 217] width 306 height 24
type input "Uitstap Planckendael 02/09/2025"
click at [596, 174] on div "Voeg toe Afbeelding Youtube video Bezig met uploaden…" at bounding box center [564, 183] width 211 height 28
click at [589, 178] on div "Voeg toe" at bounding box center [578, 183] width 35 height 11
click at [571, 211] on link "Afbeelding" at bounding box center [558, 214] width 75 height 18
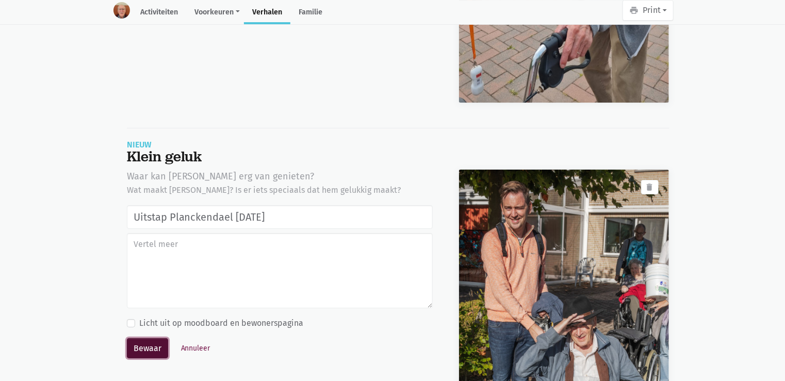
click at [155, 344] on button "Bewaar" at bounding box center [147, 348] width 41 height 21
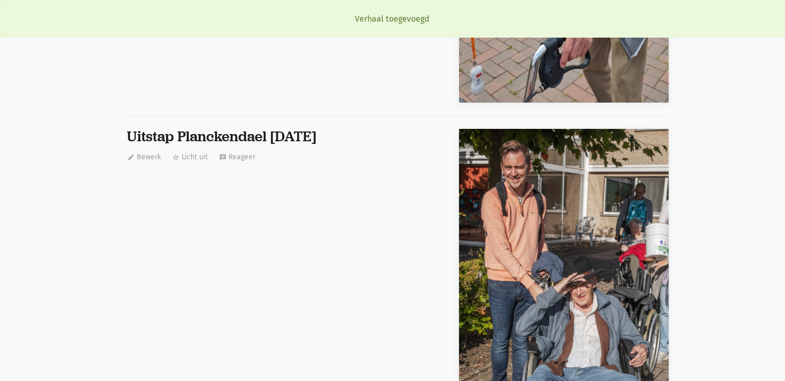
scroll to position [2621, 0]
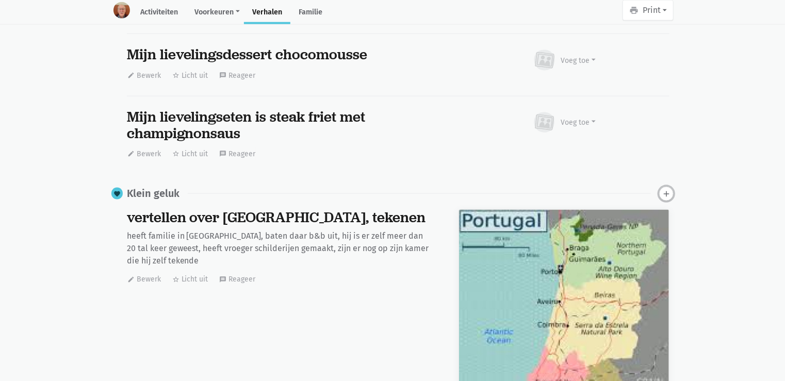
click at [665, 191] on icon "add" at bounding box center [666, 193] width 9 height 9
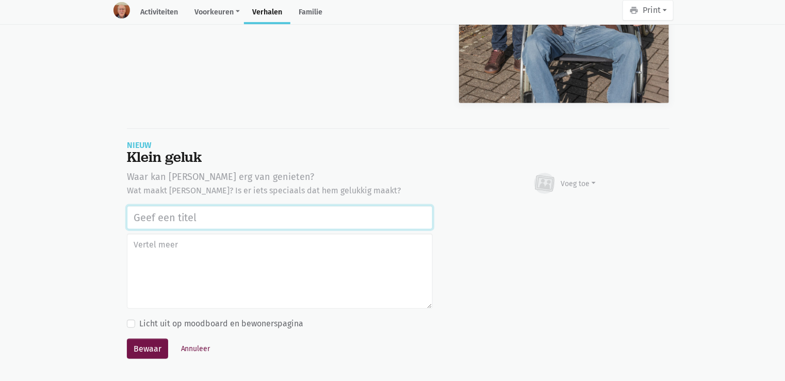
click at [181, 217] on input "text" at bounding box center [280, 218] width 306 height 24
paste input "Uitstap Planckendael 02/09/2025"
type input "Uitstap Planckendael 02/09/2025"
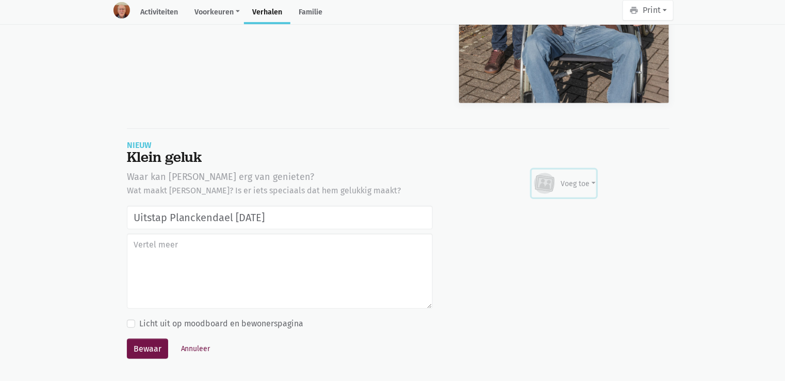
click at [588, 182] on div "Voeg toe" at bounding box center [578, 184] width 35 height 11
click at [577, 206] on link "Afbeelding" at bounding box center [558, 214] width 75 height 18
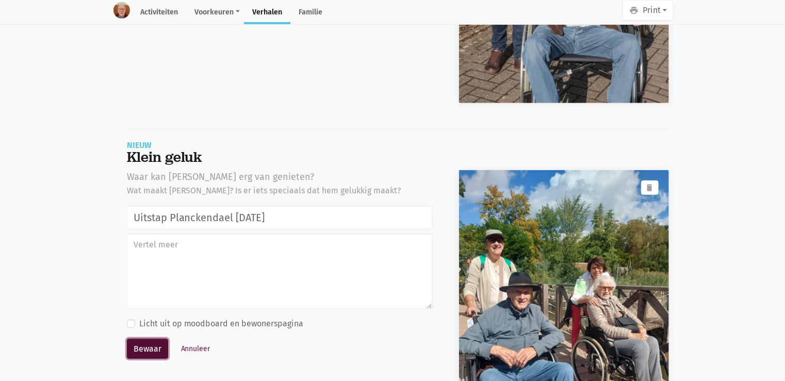
click at [151, 341] on button "Bewaar" at bounding box center [147, 349] width 41 height 21
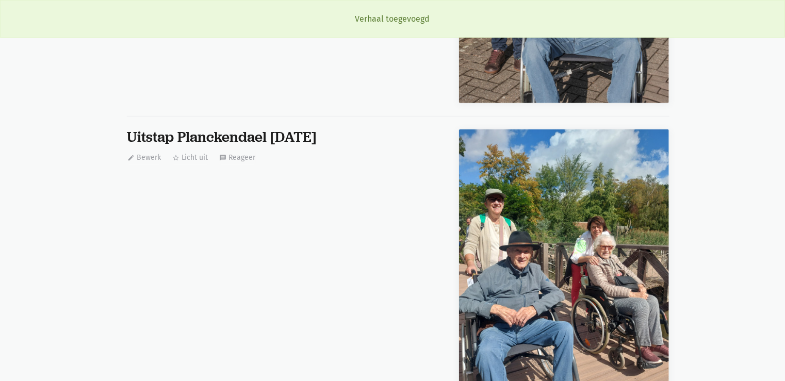
scroll to position [2621, 0]
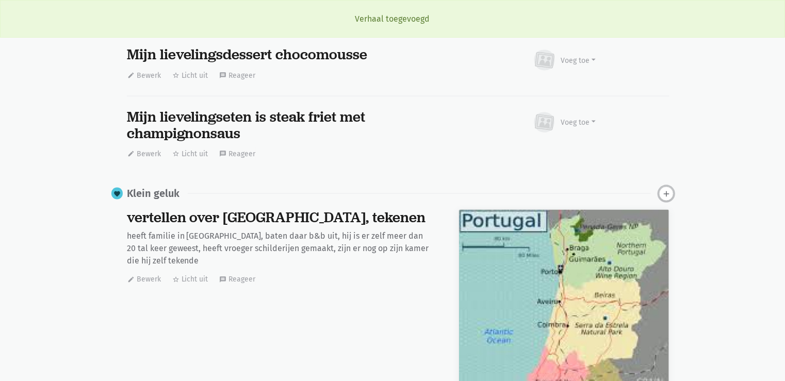
click at [668, 189] on icon "add" at bounding box center [666, 193] width 9 height 9
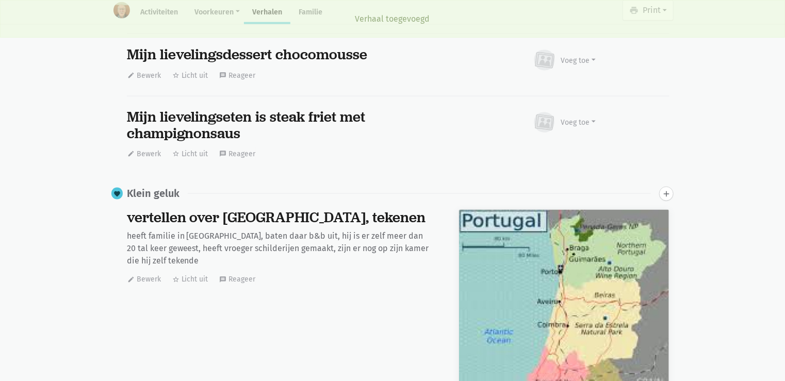
scroll to position [6462, 0]
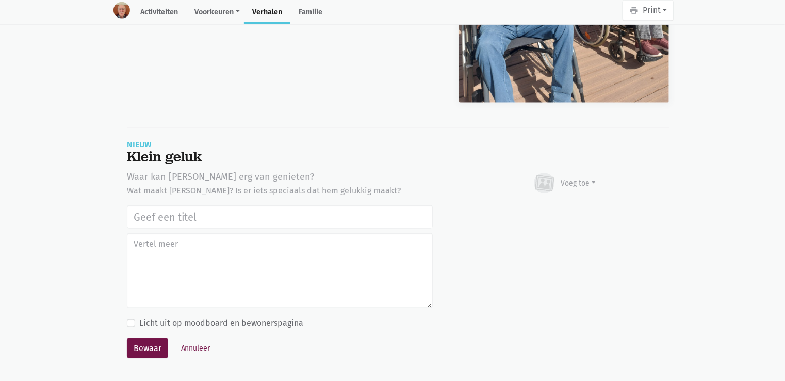
click at [171, 210] on input "text" at bounding box center [280, 217] width 306 height 24
type input "Uitstap Planckendael 02/09/2025"
click at [574, 178] on div "Voeg toe" at bounding box center [578, 183] width 35 height 11
click at [561, 207] on link "Afbeelding" at bounding box center [558, 214] width 75 height 18
click at [148, 348] on button "Bewaar" at bounding box center [147, 348] width 41 height 21
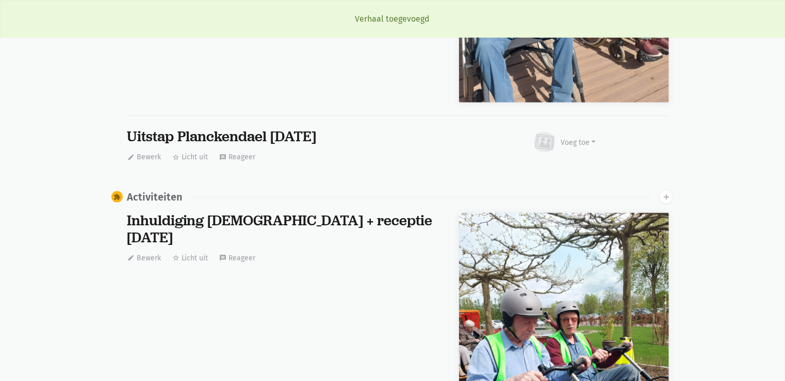
scroll to position [2621, 0]
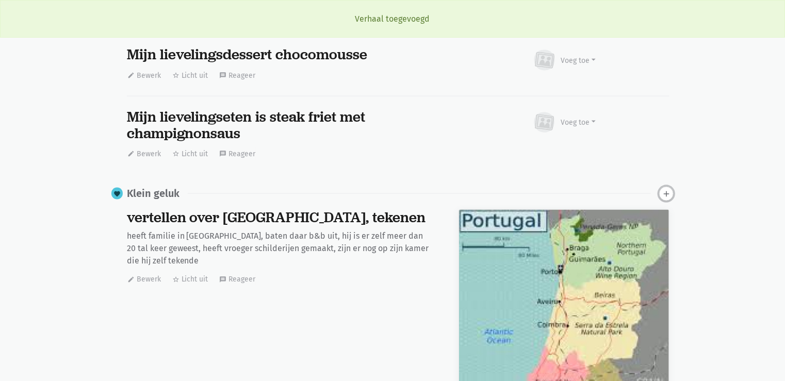
click at [664, 194] on icon "add" at bounding box center [666, 193] width 9 height 9
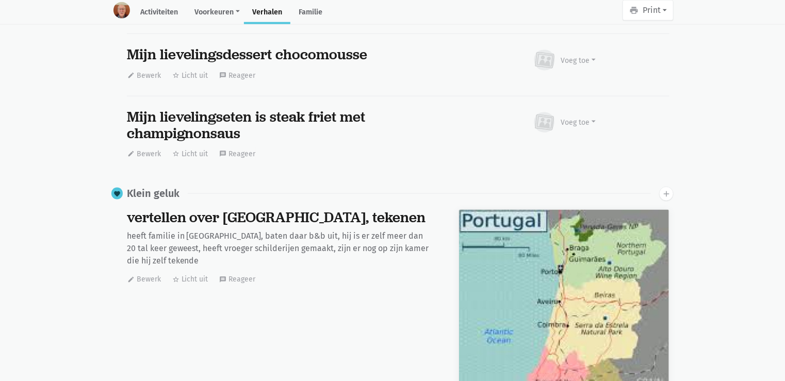
scroll to position [6523, 0]
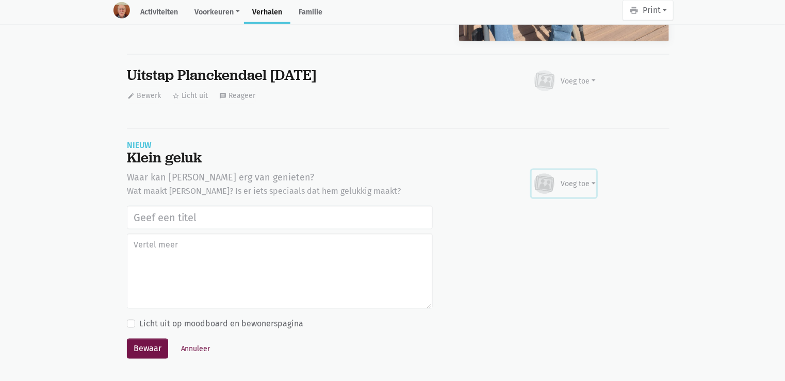
click at [580, 179] on div "Voeg toe" at bounding box center [578, 184] width 35 height 11
click at [566, 215] on link "Afbeelding" at bounding box center [558, 215] width 75 height 18
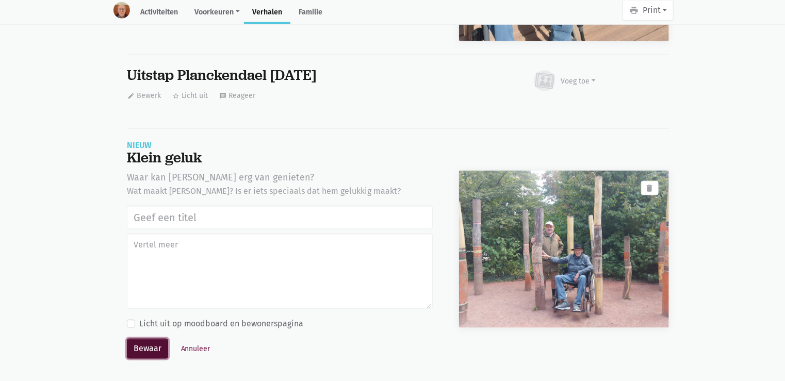
click at [147, 345] on button "Bewaar" at bounding box center [147, 349] width 41 height 21
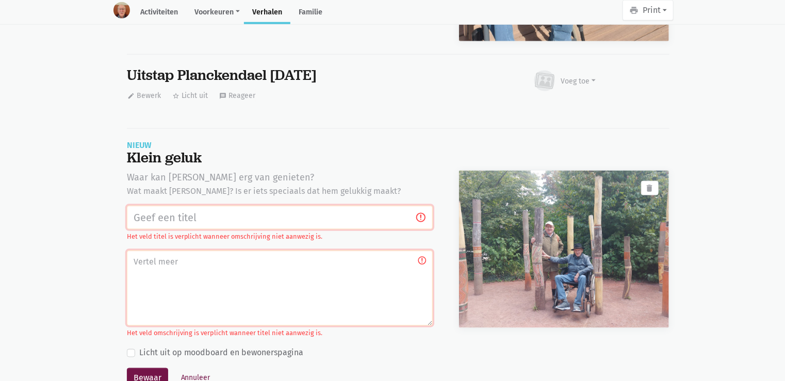
click at [231, 213] on input "text" at bounding box center [280, 218] width 306 height 24
paste input "Uitstap Planckendael 02/09/2025"
type input "Uitstap Planckendael 02/09/2025"
click at [144, 372] on button "Bewaar" at bounding box center [147, 378] width 41 height 21
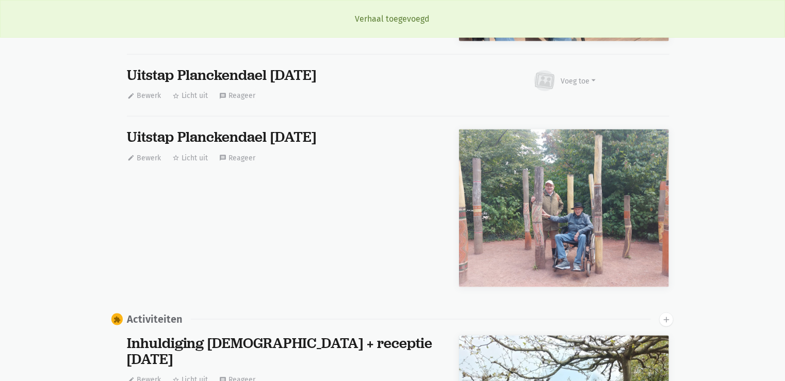
scroll to position [2621, 0]
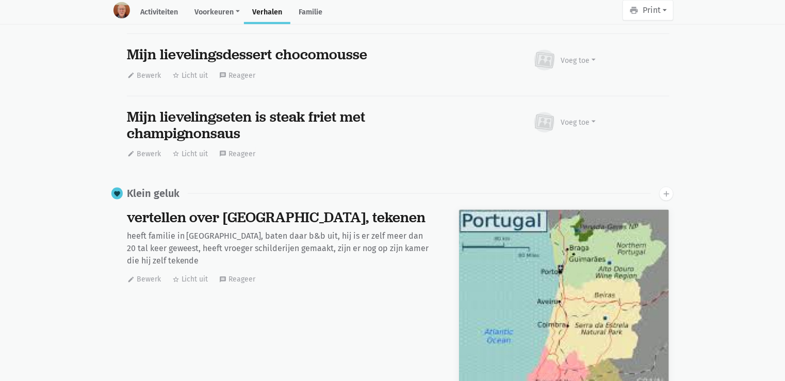
click at [659, 191] on div "favorite Klein geluk add" at bounding box center [392, 194] width 562 height 14
click at [662, 190] on button "add" at bounding box center [666, 194] width 14 height 14
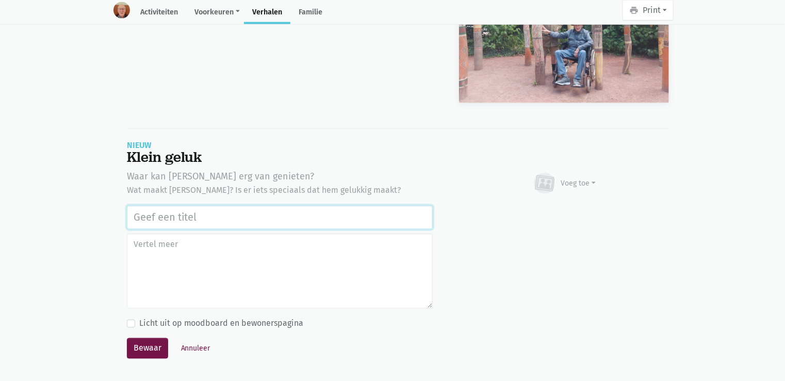
click at [141, 213] on input "text" at bounding box center [280, 218] width 306 height 24
paste input "Uitstap Planckendael 02/09/2025"
type input "Uitstap Planckendael 02/09/2025"
click at [546, 184] on icon at bounding box center [545, 183] width 16 height 13
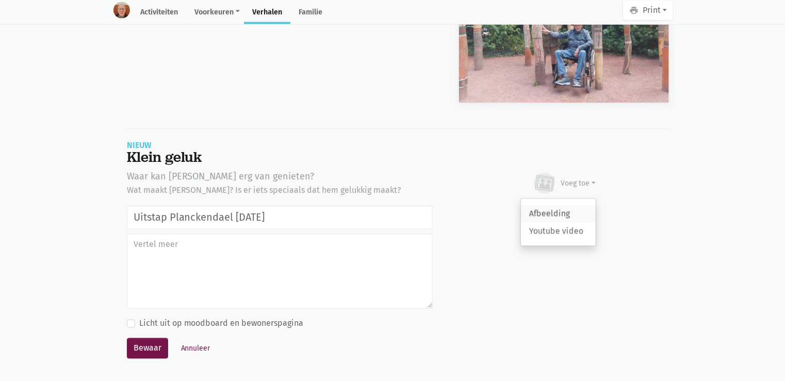
click at [545, 205] on link "Afbeelding" at bounding box center [558, 214] width 75 height 18
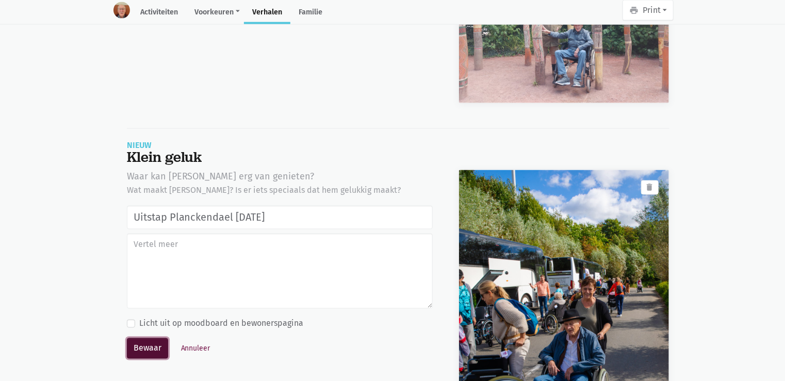
click at [140, 341] on button "Bewaar" at bounding box center [147, 348] width 41 height 21
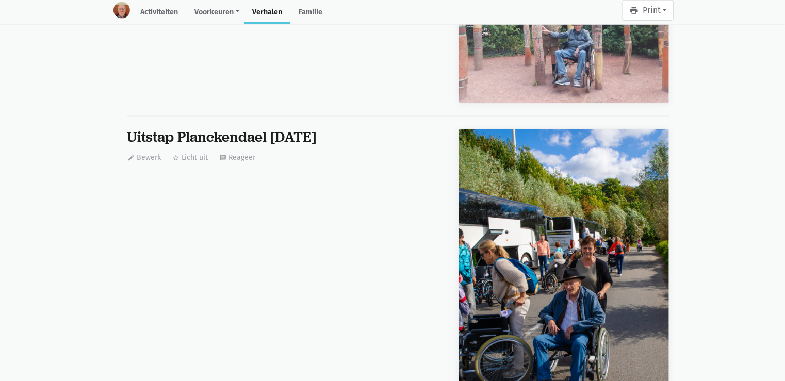
scroll to position [2621, 0]
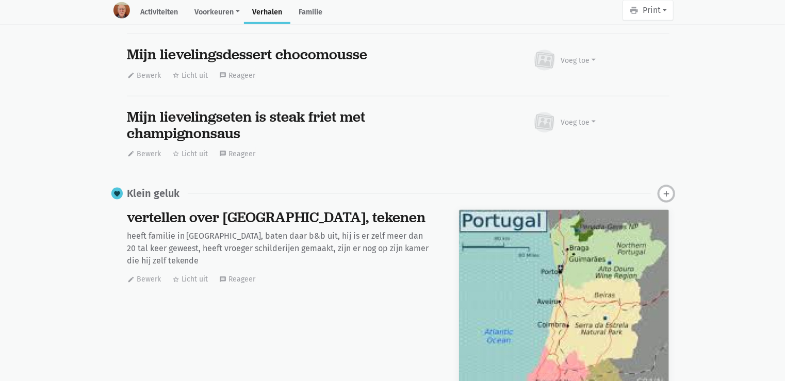
click at [669, 189] on icon "add" at bounding box center [666, 193] width 9 height 9
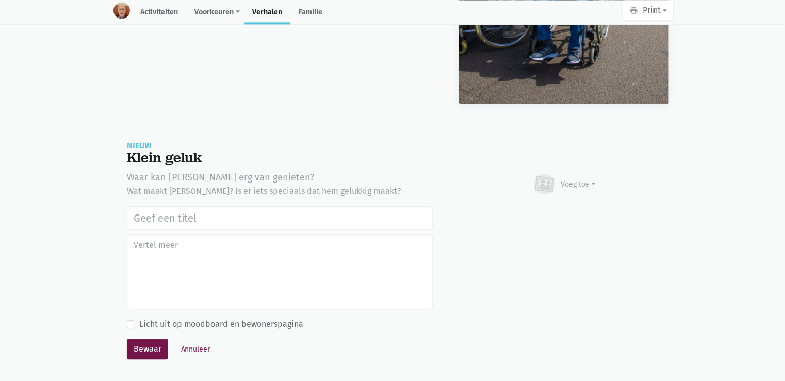
click at [194, 213] on input "text" at bounding box center [280, 218] width 306 height 24
type input "Uitstap Planckendael 02/09/2025"
click at [575, 180] on div "Voeg toe" at bounding box center [578, 184] width 35 height 11
click at [557, 208] on link "Afbeelding" at bounding box center [558, 215] width 75 height 18
click at [157, 347] on button "Bewaar" at bounding box center [147, 349] width 41 height 21
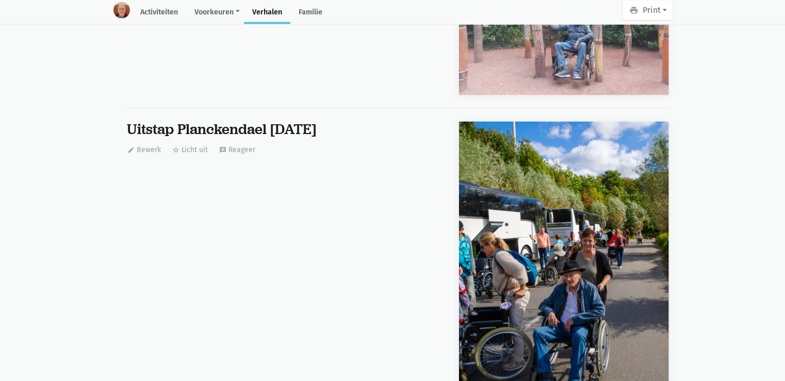
scroll to position [6381, 0]
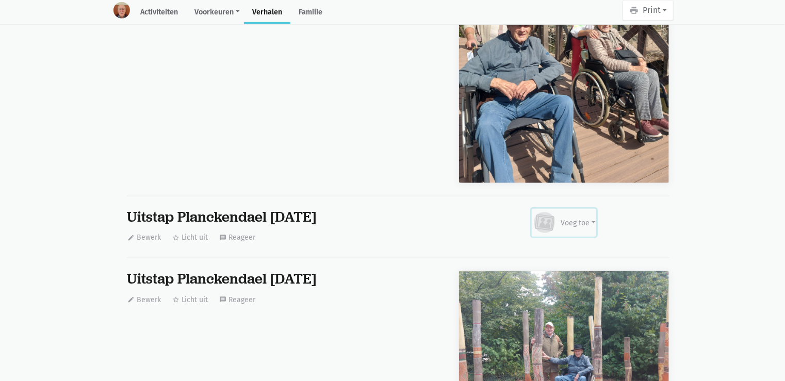
click at [586, 218] on div "Voeg toe" at bounding box center [578, 223] width 35 height 11
click at [564, 247] on link "Afbeelding" at bounding box center [558, 254] width 75 height 18
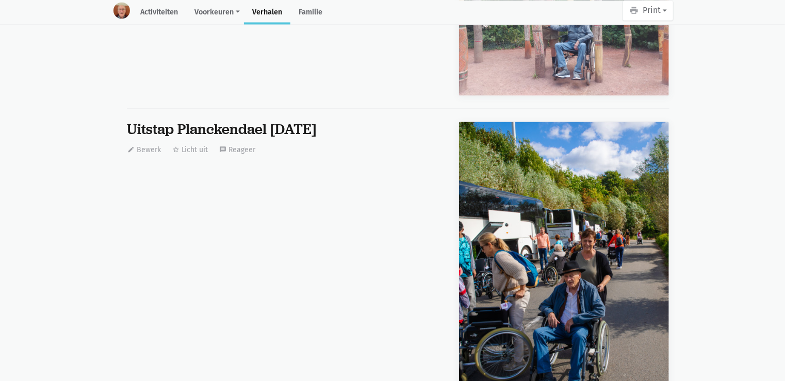
scroll to position [7329, 0]
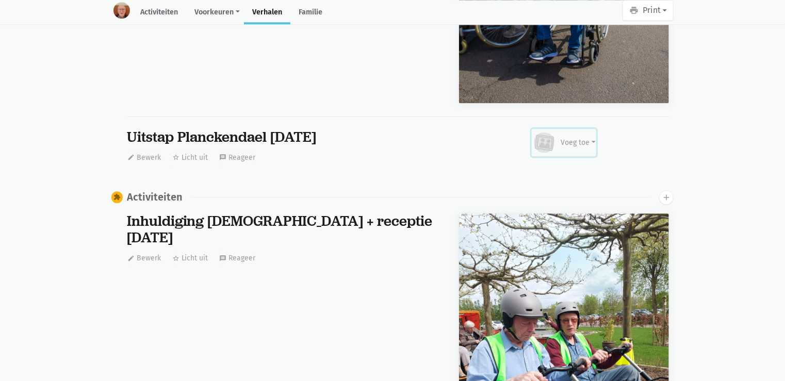
click at [586, 137] on div "Voeg toe" at bounding box center [578, 142] width 35 height 11
click at [565, 165] on link "Afbeelding" at bounding box center [558, 174] width 75 height 18
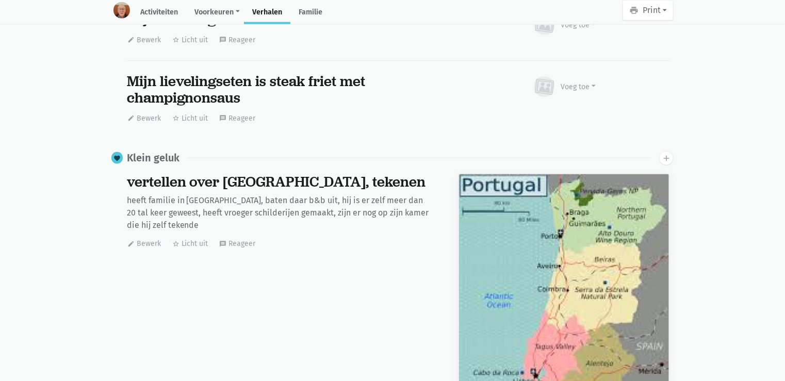
scroll to position [0, 0]
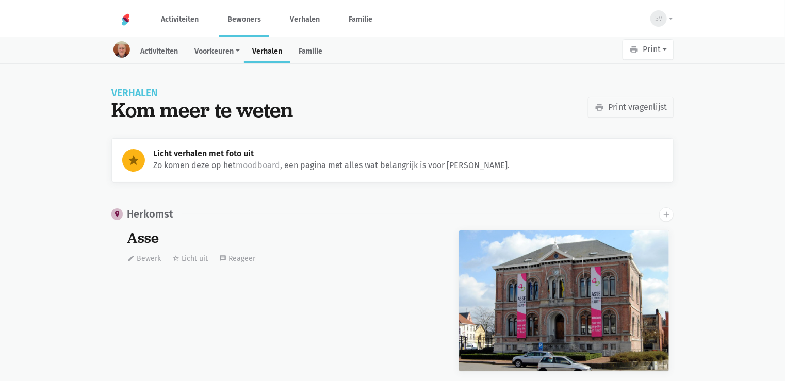
click at [247, 22] on link "Bewoners" at bounding box center [244, 19] width 50 height 35
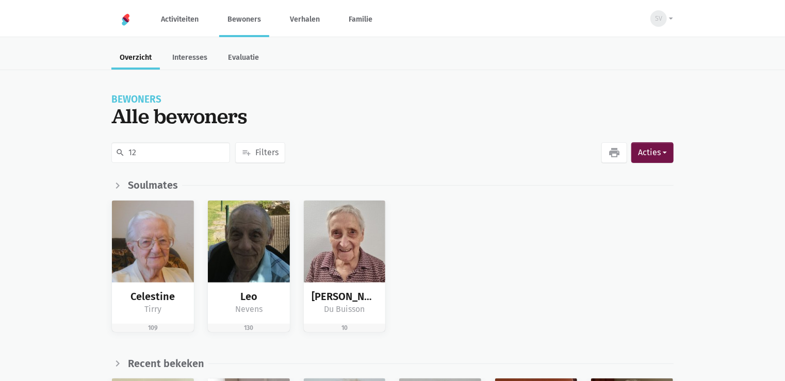
type input "128"
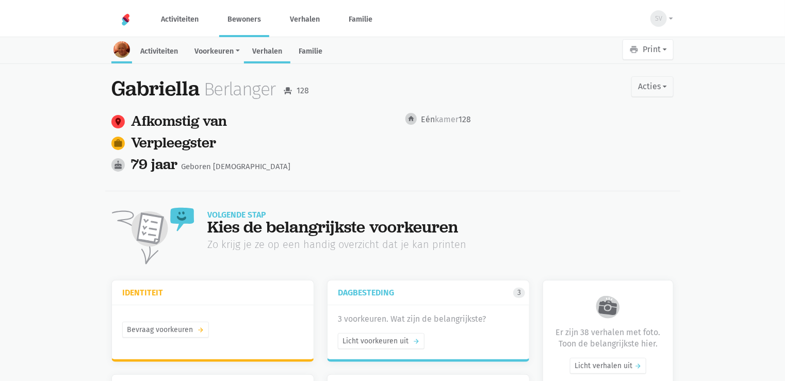
click at [266, 47] on link "Verhalen" at bounding box center [267, 52] width 46 height 22
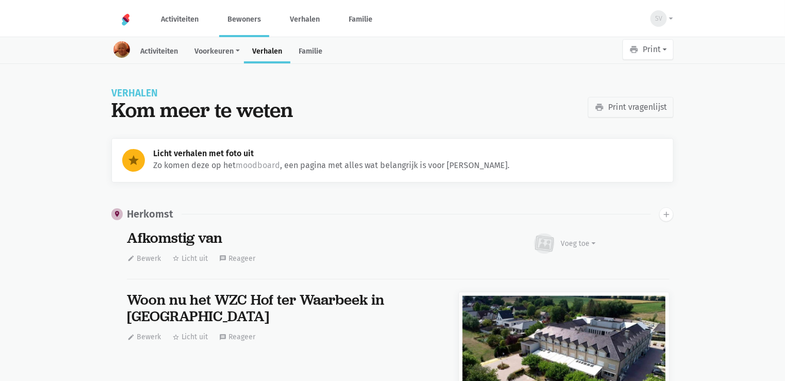
scroll to position [2571, 0]
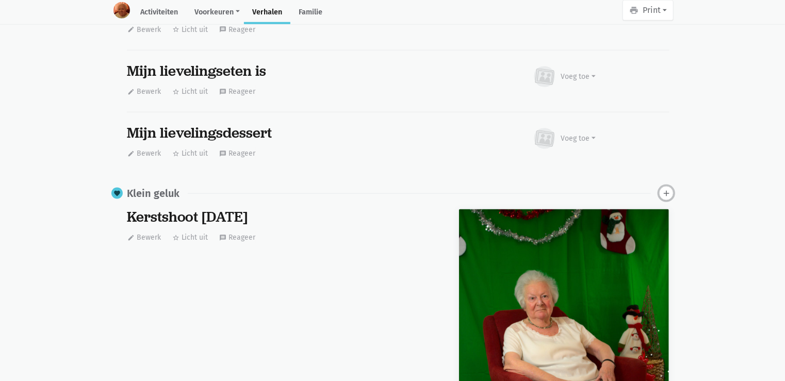
click at [665, 190] on icon "add" at bounding box center [666, 193] width 9 height 9
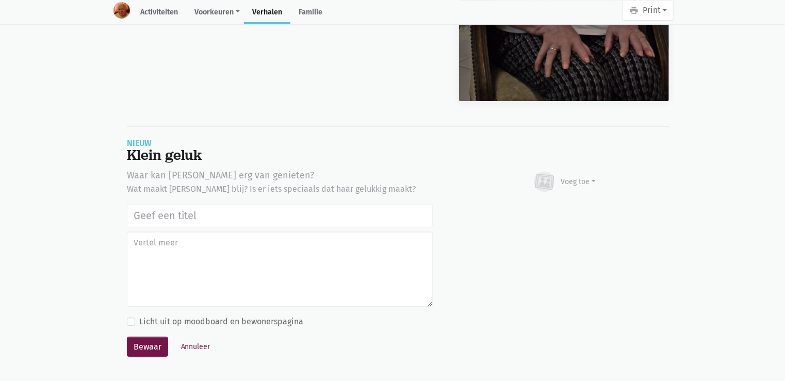
click at [158, 220] on input "text" at bounding box center [280, 216] width 306 height 24
click at [165, 208] on input "text" at bounding box center [280, 216] width 306 height 24
paste input "Uitstap Planckendael [DATE]"
type input "Uitstap Planckendael 02/09/2025"
click at [578, 176] on div "Voeg toe" at bounding box center [578, 181] width 35 height 11
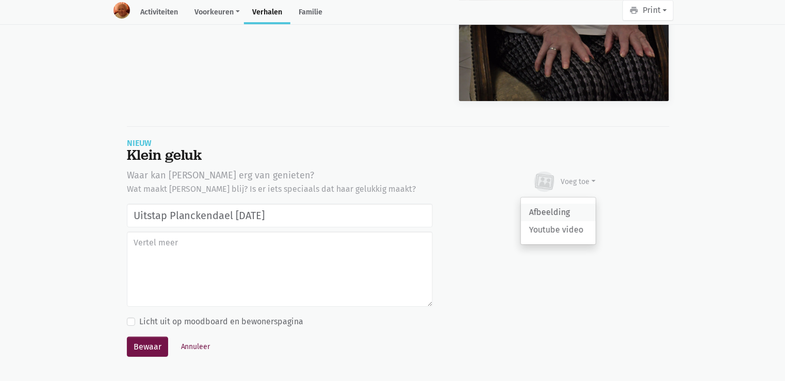
click at [569, 206] on link "Afbeelding" at bounding box center [558, 213] width 75 height 18
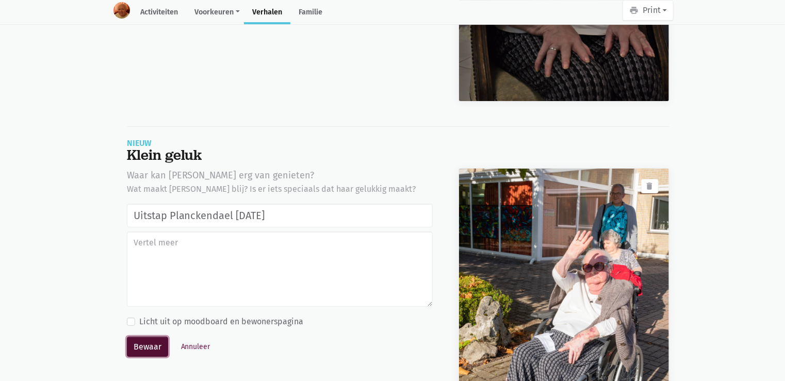
click at [147, 337] on button "Bewaar" at bounding box center [147, 347] width 41 height 21
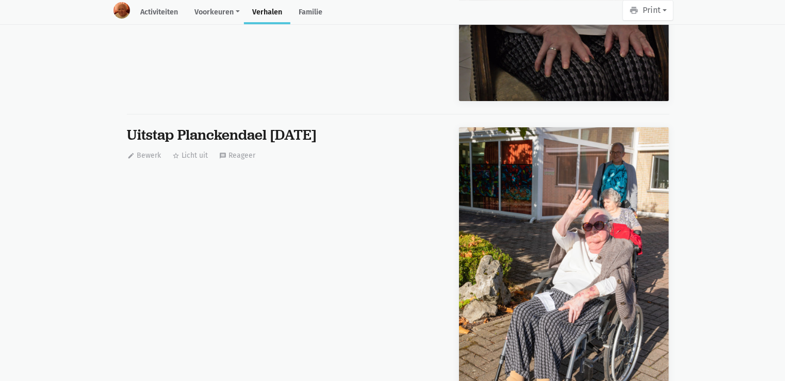
click at [392, 239] on div "Uitstap Planckendael 02/09/2025 edit Bewerk star_border Licht uit message Reage…" at bounding box center [280, 291] width 332 height 329
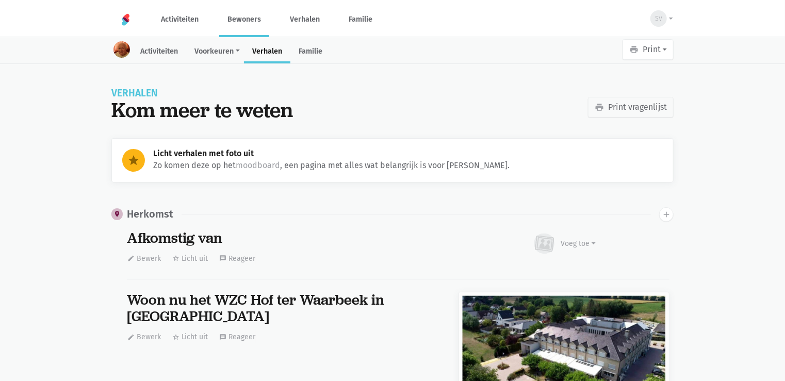
scroll to position [2571, 0]
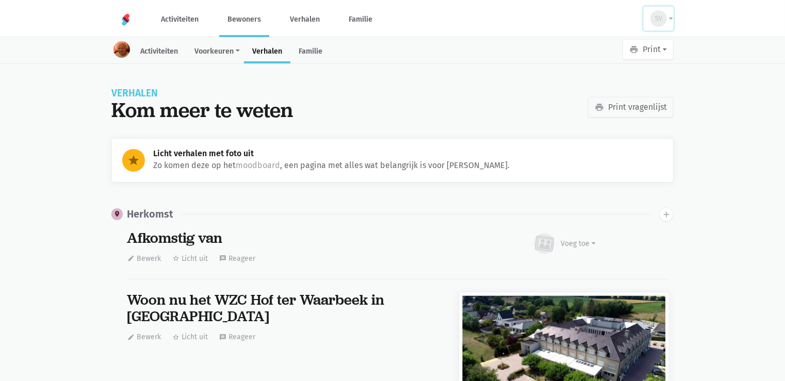
click at [667, 21] on button "SV" at bounding box center [659, 19] width 30 height 24
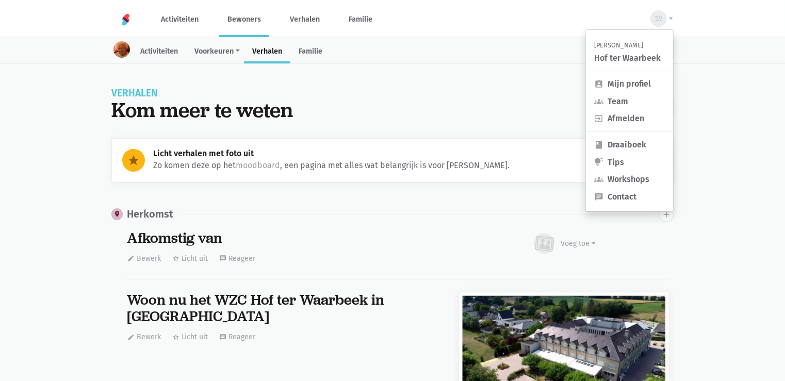
click at [625, 127] on div "Sarah Van Der Stappen Hof ter Waarbeek assignment_ind Mijn profiel groups Team …" at bounding box center [630, 120] width 88 height 183
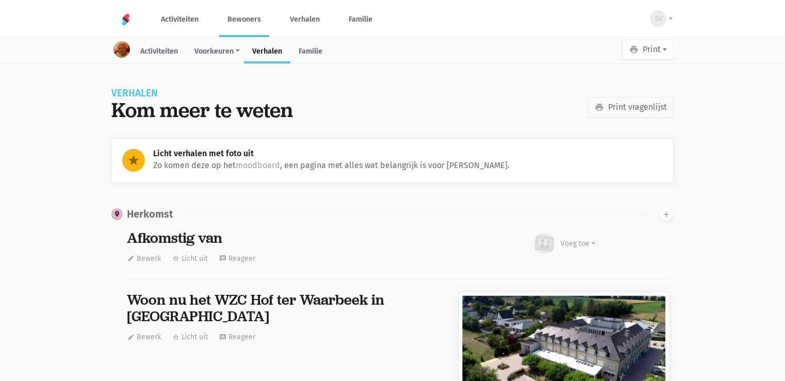
click at [624, 120] on div "Verhalen Kom meer te weten print Print vragenlijst" at bounding box center [393, 107] width 588 height 37
click at [659, 23] on span "SV" at bounding box center [658, 18] width 7 height 10
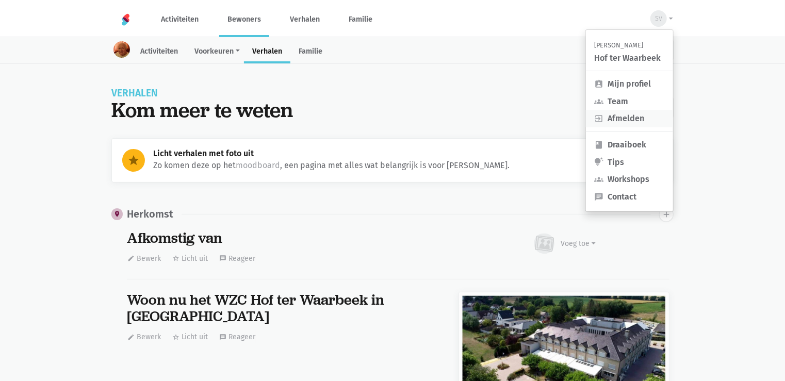
click at [625, 117] on link "exit_to_app Afmelden" at bounding box center [629, 119] width 87 height 18
